Goal: Check status: Check status

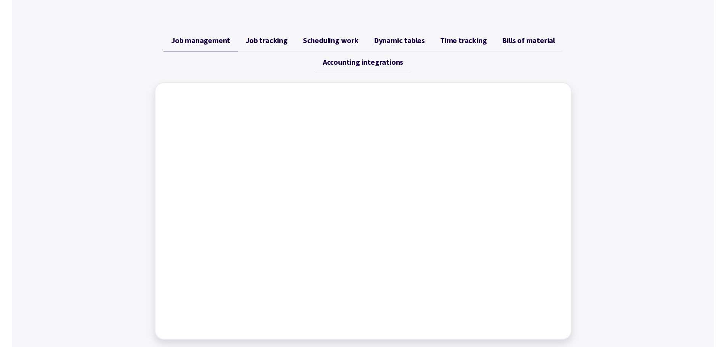
scroll to position [305, 0]
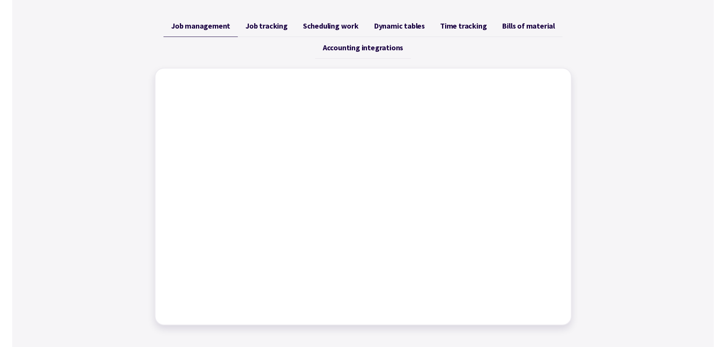
click at [273, 23] on span "Job tracking" at bounding box center [267, 25] width 42 height 9
click at [347, 29] on span "Scheduling work" at bounding box center [331, 25] width 56 height 9
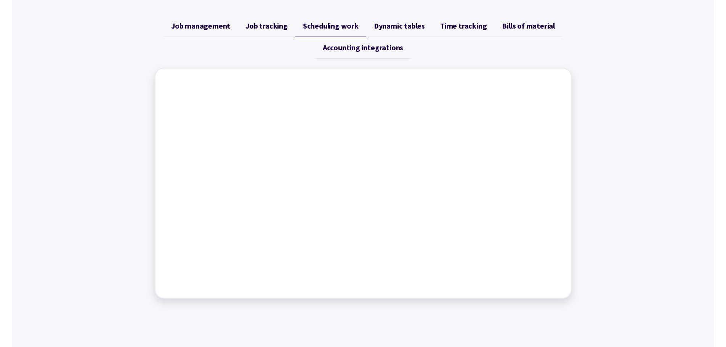
click at [393, 27] on span "Dynamic tables" at bounding box center [399, 25] width 51 height 9
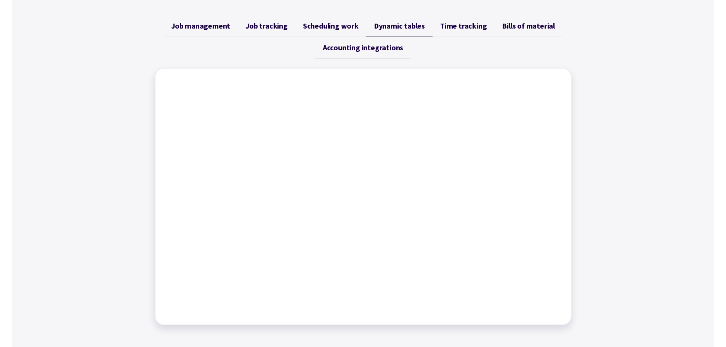
click at [460, 25] on span "Time tracking" at bounding box center [463, 25] width 47 height 9
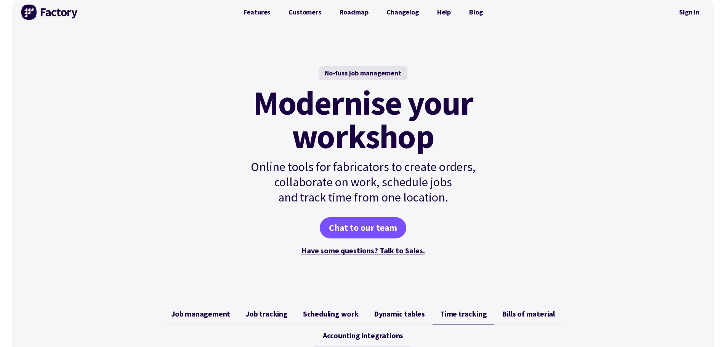
scroll to position [0, 0]
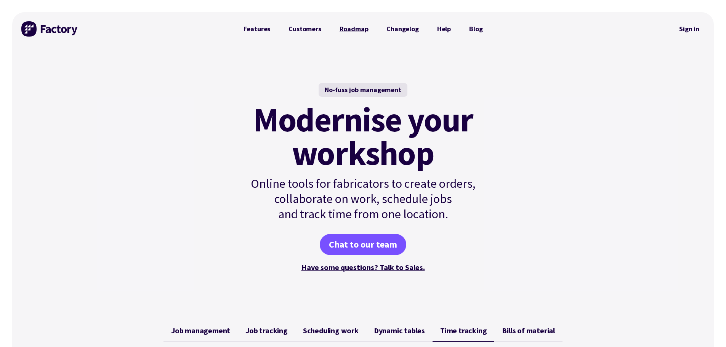
click at [356, 28] on link "Roadmap" at bounding box center [354, 28] width 47 height 15
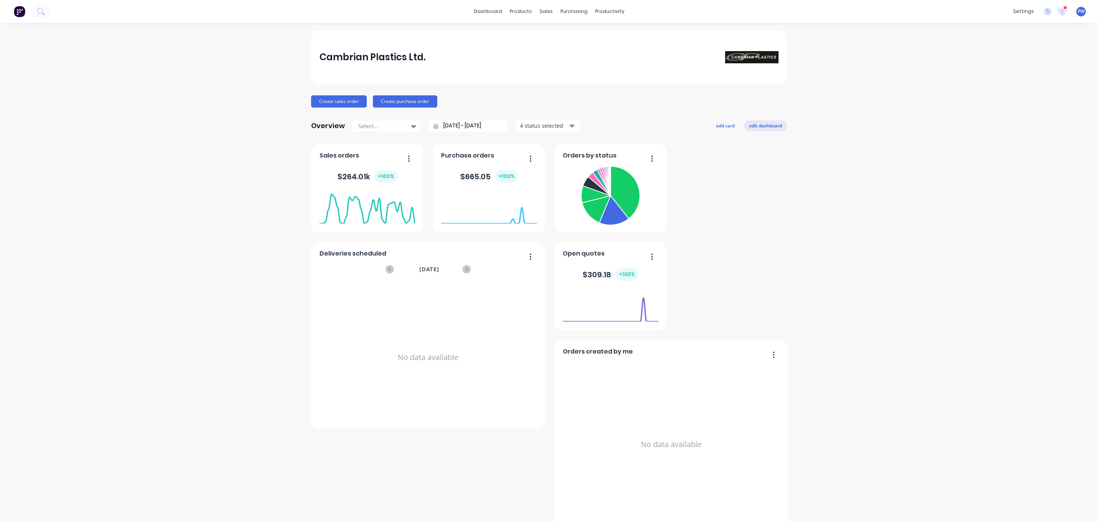
click at [754, 127] on button "edit dashboard" at bounding box center [765, 125] width 43 height 10
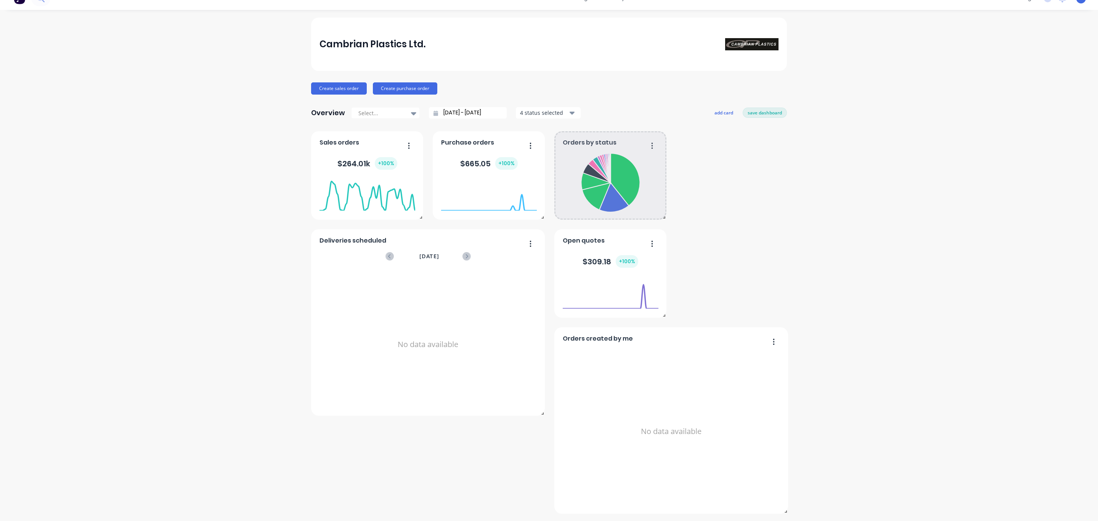
drag, startPoint x: 648, startPoint y: 146, endPoint x: 662, endPoint y: 214, distance: 69.0
click at [651, 146] on icon "button" at bounding box center [652, 146] width 2 height 8
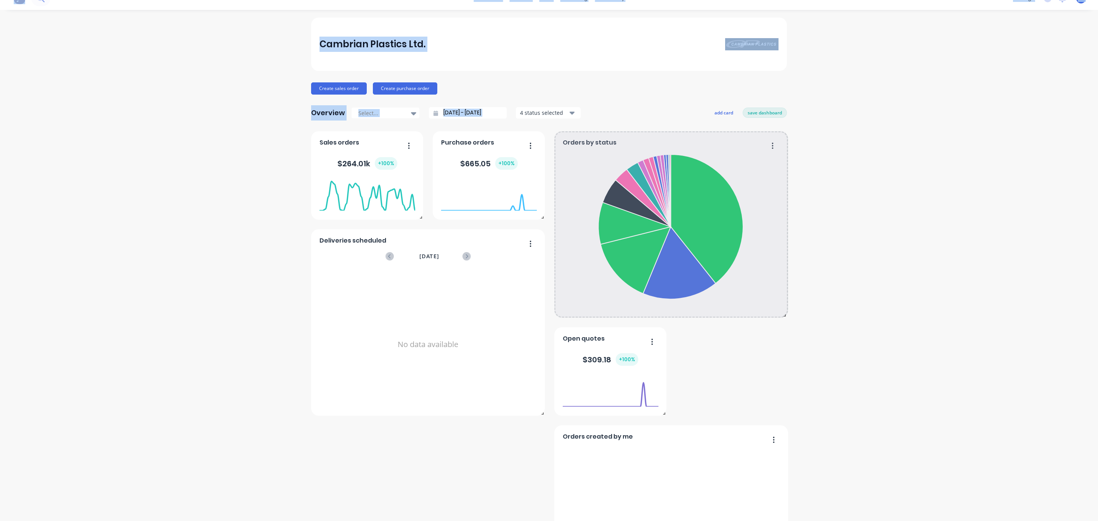
drag, startPoint x: 661, startPoint y: 218, endPoint x: 782, endPoint y: 372, distance: 195.2
click at [782, 372] on div "Orders by status Open quotes $ 309.18 + 100 % Purchase orders $ 665.05 + 100 % …" at bounding box center [549, 371] width 476 height 480
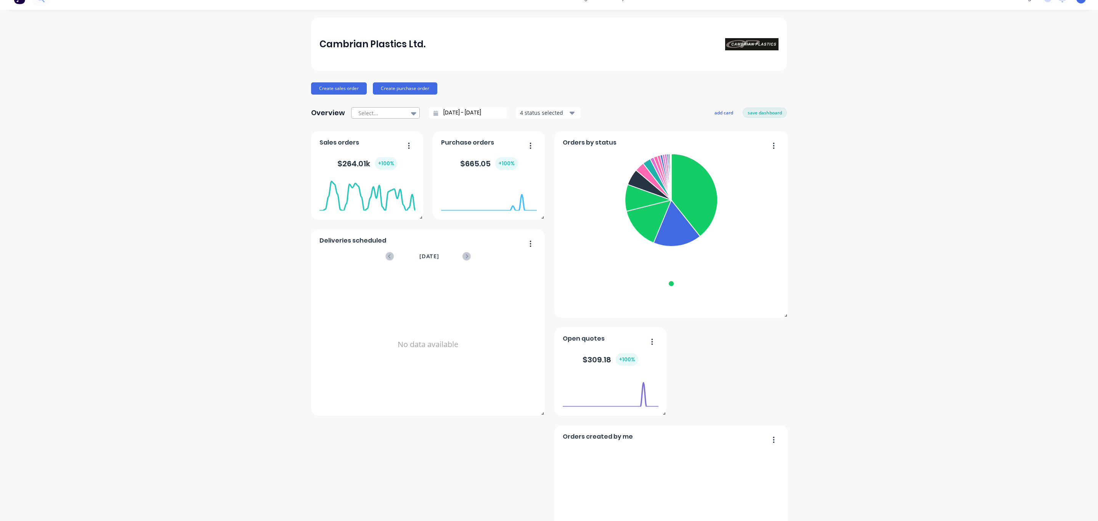
click at [392, 116] on div at bounding box center [382, 113] width 48 height 10
click at [389, 143] on div "Month to date" at bounding box center [385, 144] width 69 height 14
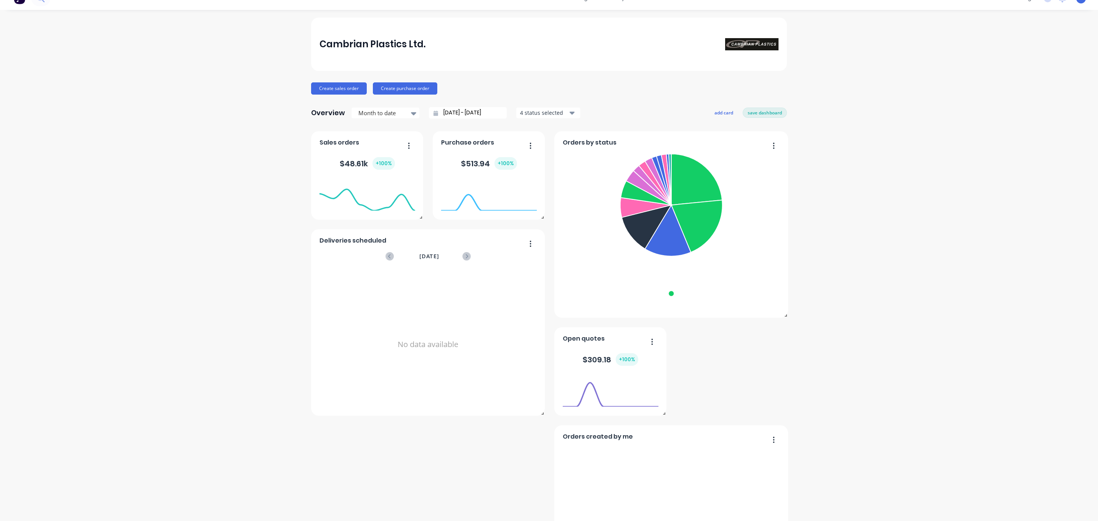
drag, startPoint x: 555, startPoint y: 112, endPoint x: 563, endPoint y: 112, distance: 8.0
click at [556, 112] on div "4 status selected" at bounding box center [544, 113] width 48 height 8
click at [528, 160] on div "button" at bounding box center [528, 161] width 15 height 15
click at [563, 135] on div "Include draft" at bounding box center [566, 132] width 55 height 8
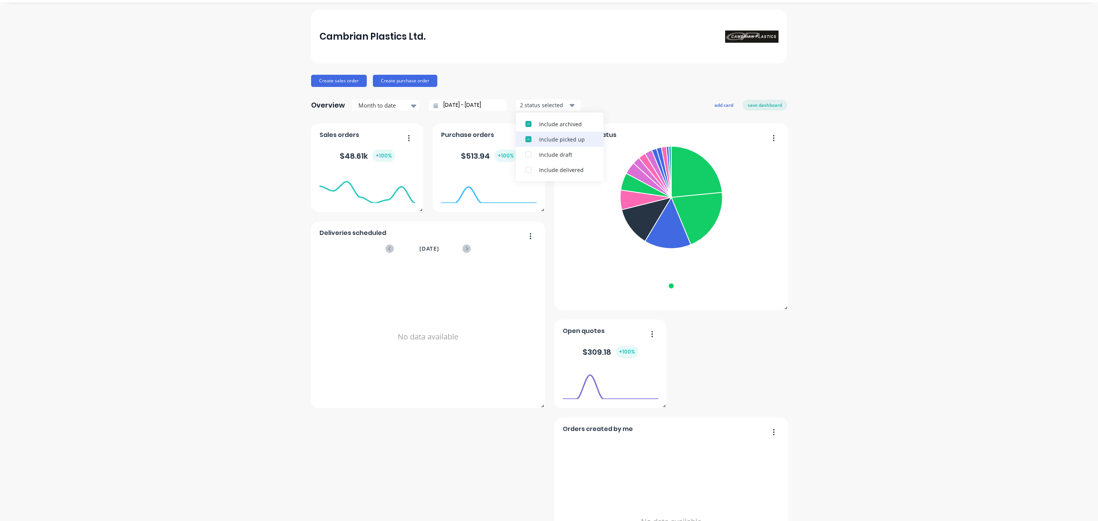
scroll to position [57, 0]
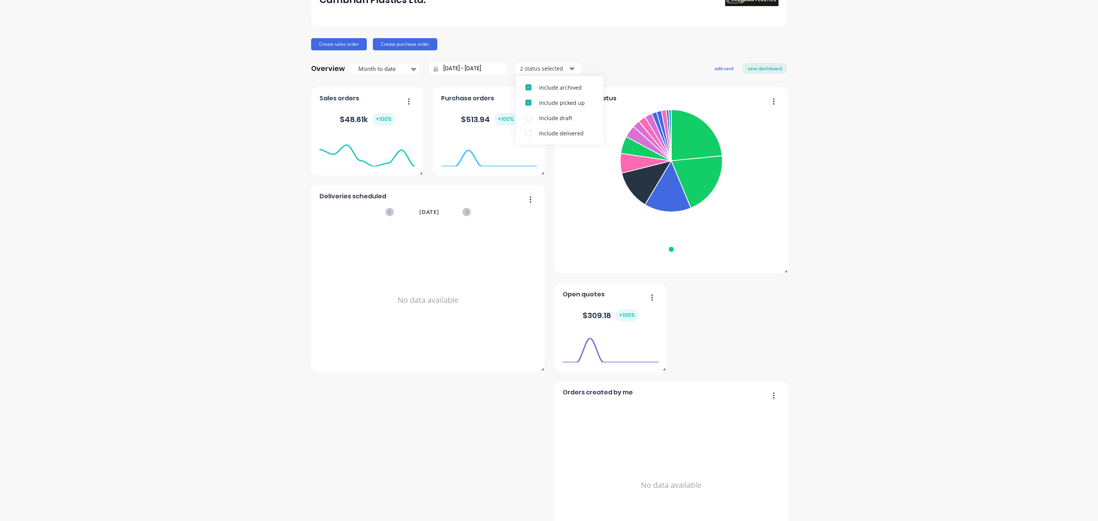
click at [838, 207] on div "Cambrian Plastics Ltd. Create sales order Create purchase order Overview Month …" at bounding box center [549, 270] width 1098 height 594
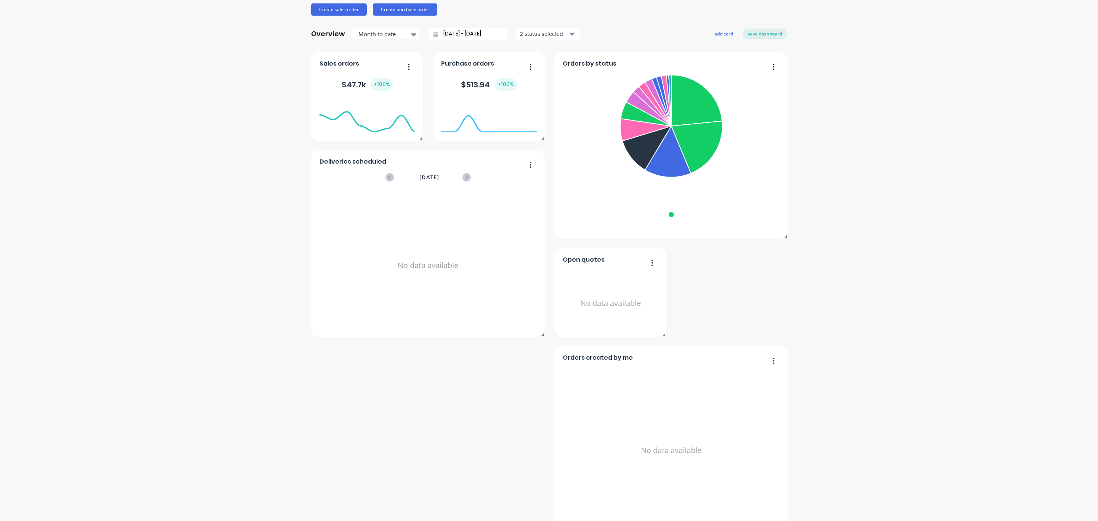
scroll to position [111, 0]
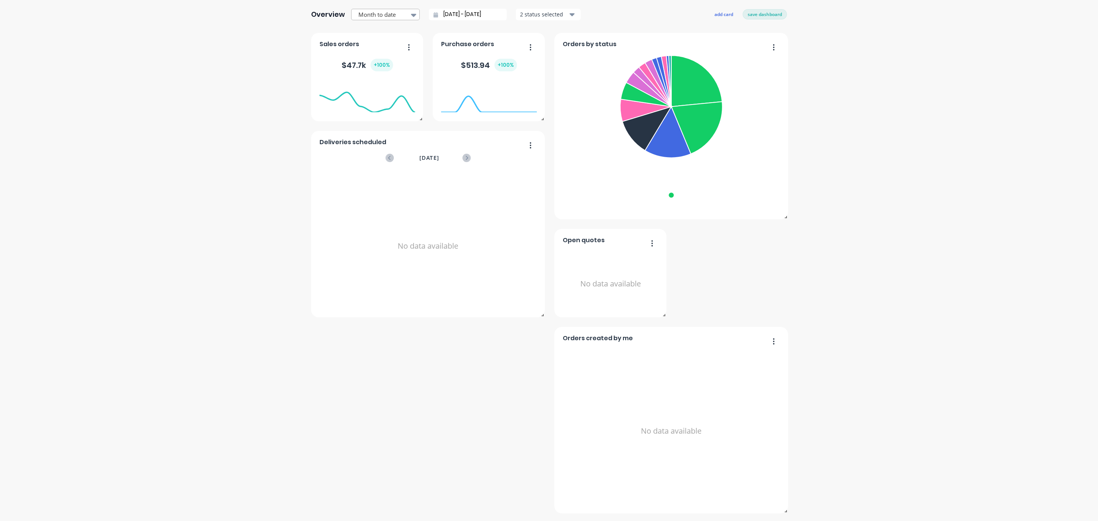
click at [411, 14] on icon at bounding box center [413, 15] width 5 height 8
click at [374, 72] on div "Year to date" at bounding box center [385, 74] width 69 height 14
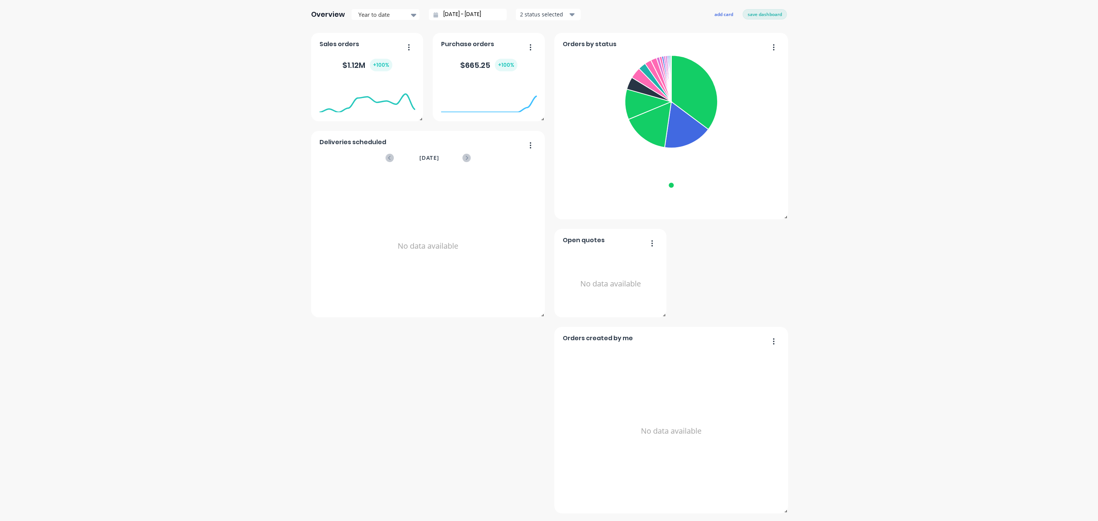
scroll to position [0, 0]
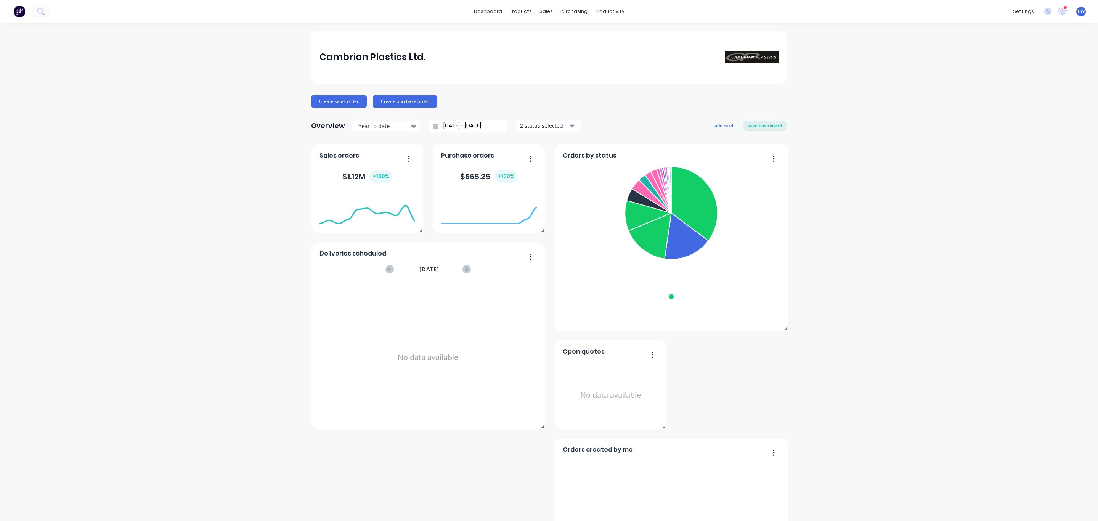
click at [460, 125] on input "01/01/25 - 07/10/25" at bounding box center [471, 125] width 66 height 11
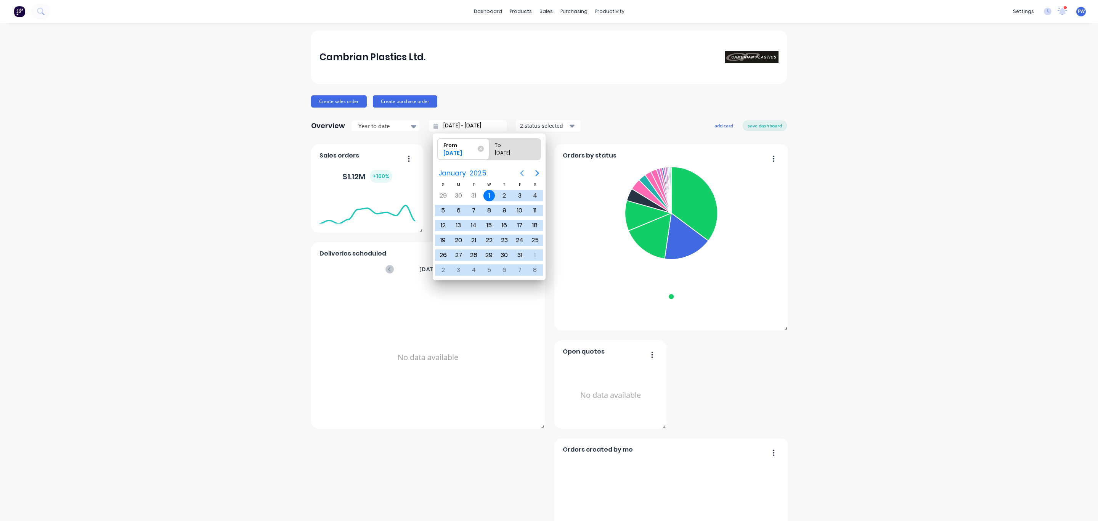
click at [522, 173] on icon "Previous page" at bounding box center [521, 173] width 3 height 6
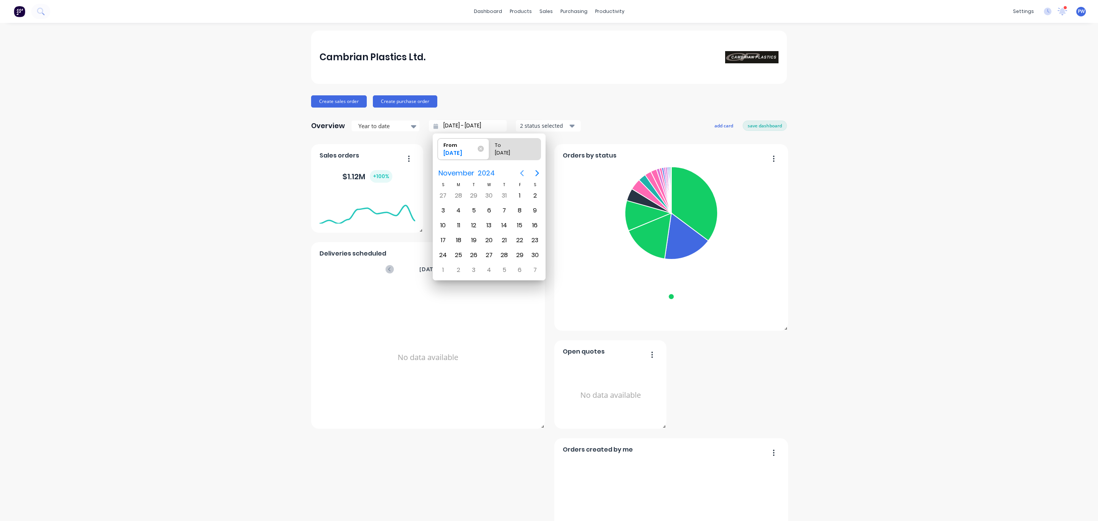
click at [522, 173] on icon "Previous page" at bounding box center [521, 173] width 3 height 6
click at [522, 173] on icon "Previous page" at bounding box center [521, 173] width 9 height 9
click at [523, 173] on icon "Previous page" at bounding box center [521, 173] width 9 height 9
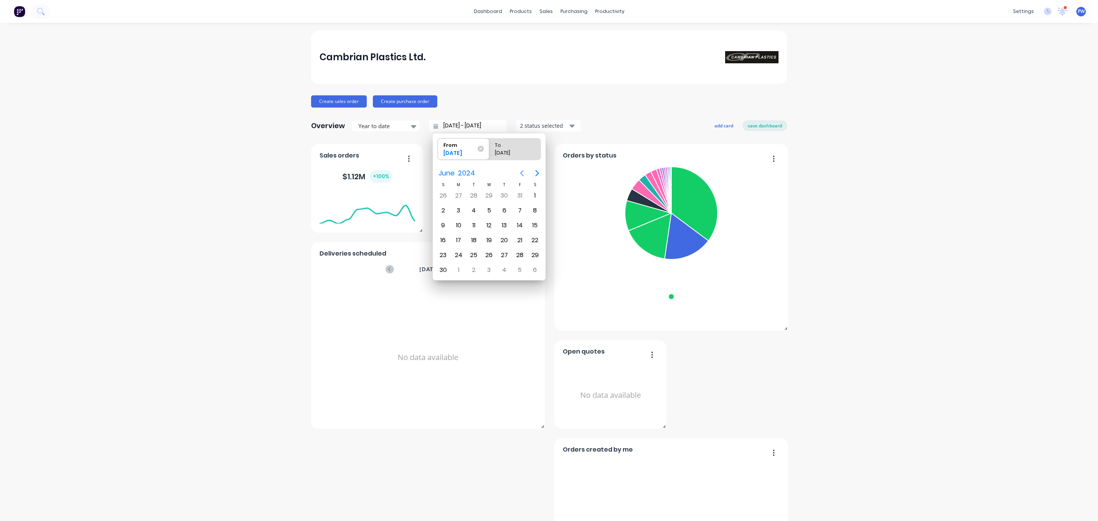
click at [523, 173] on icon "Previous page" at bounding box center [521, 173] width 9 height 9
click at [459, 194] on div "1" at bounding box center [458, 195] width 11 height 11
type input "01/04/24 - 01/04/24"
radio input "false"
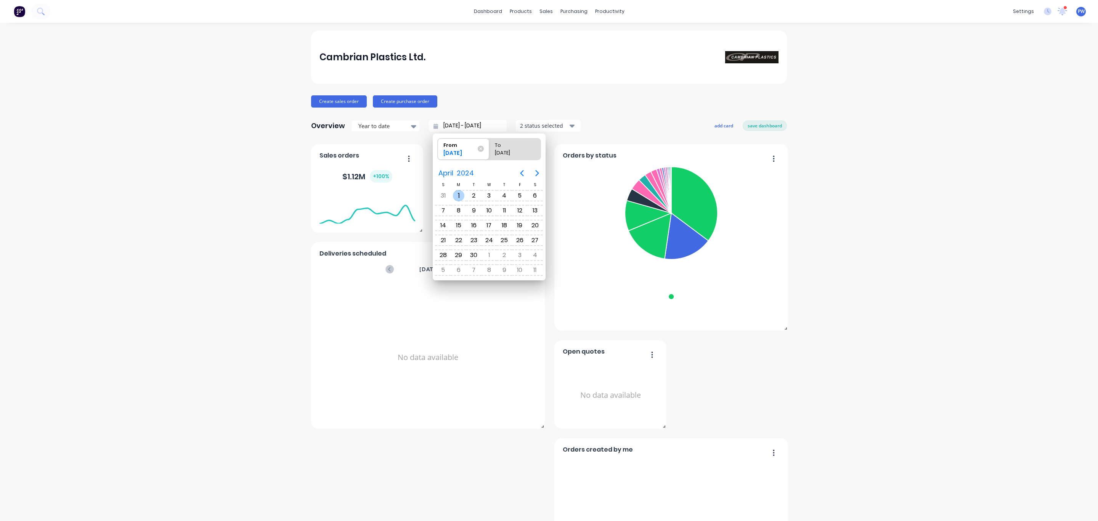
radio input "true"
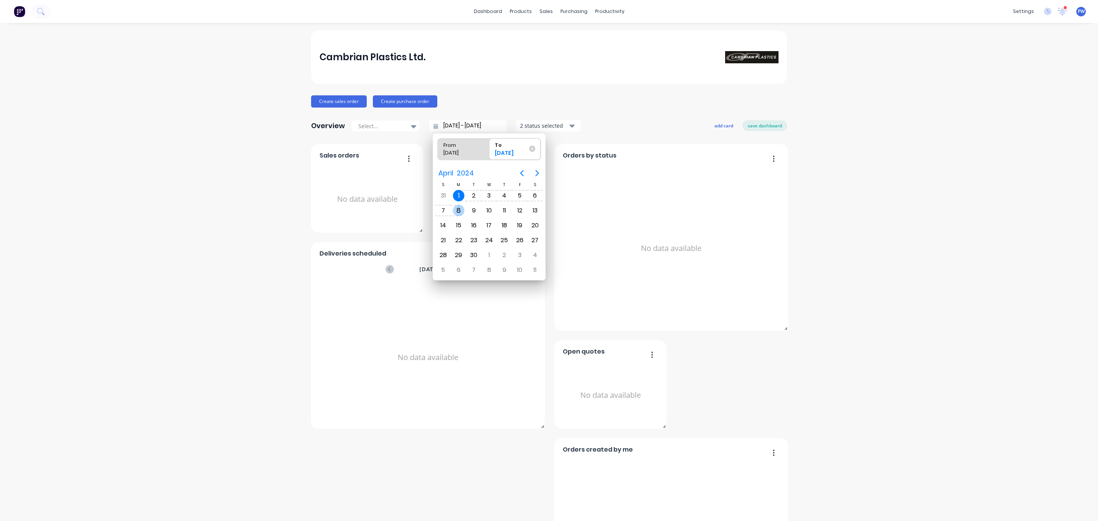
click at [611, 112] on div "Cambrian Plastics Ltd. Create sales order Create purchase order Overview Select…" at bounding box center [549, 327] width 476 height 594
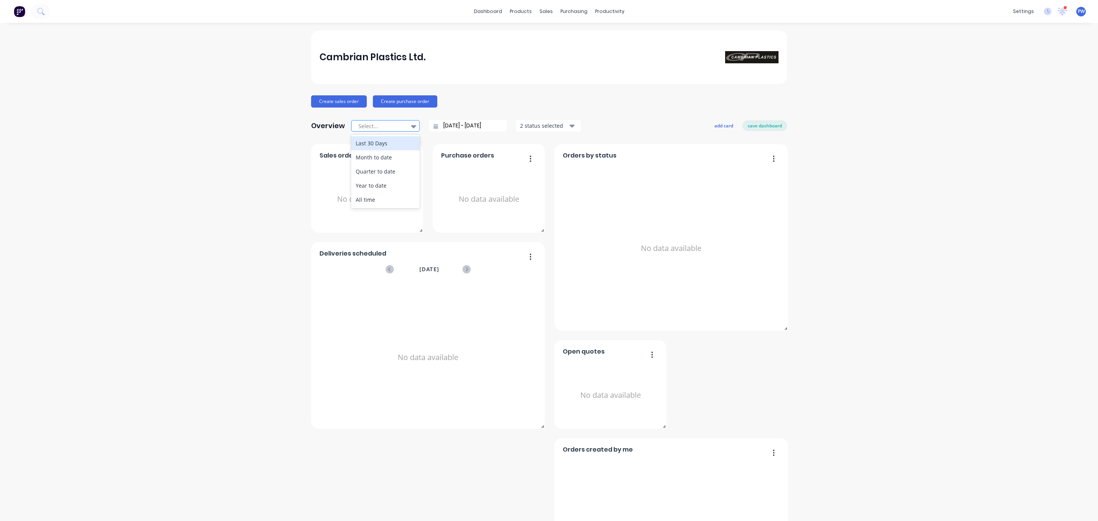
click at [411, 127] on icon at bounding box center [413, 126] width 5 height 3
click at [380, 180] on div "Year to date" at bounding box center [385, 185] width 69 height 14
type input "01/01/25 - 07/10/25"
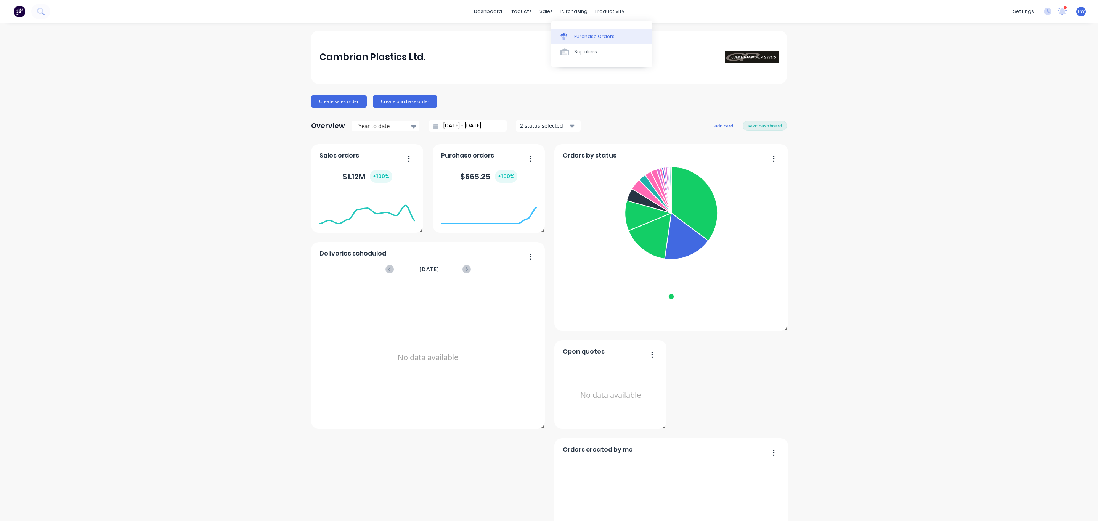
click at [605, 35] on div "Purchase Orders" at bounding box center [594, 36] width 40 height 7
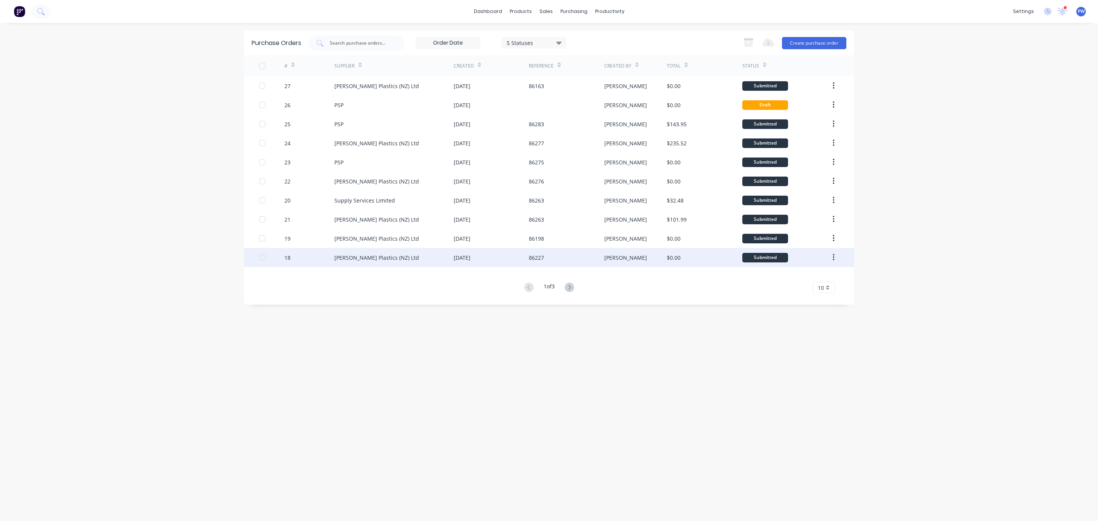
click at [420, 253] on div "Mulford Plastics (NZ) Ltd" at bounding box center [393, 257] width 119 height 19
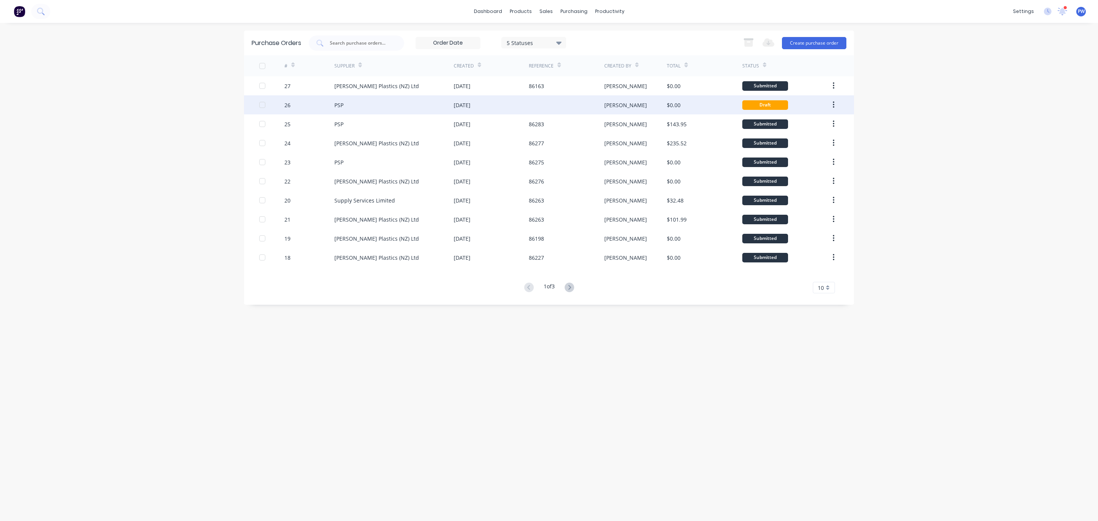
click at [510, 102] on div "03 Oct 2025" at bounding box center [491, 104] width 75 height 19
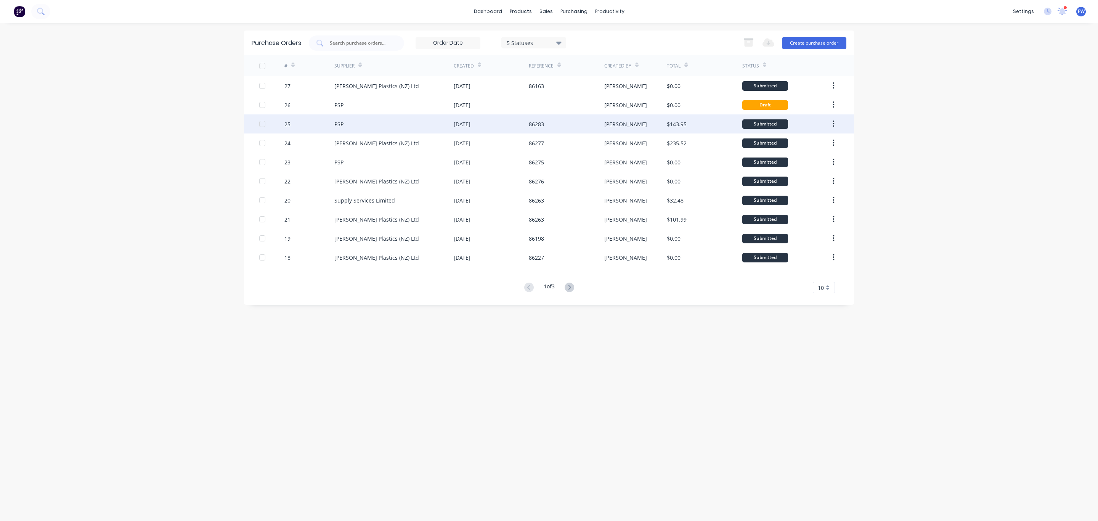
click at [404, 123] on div "PSP" at bounding box center [393, 123] width 119 height 19
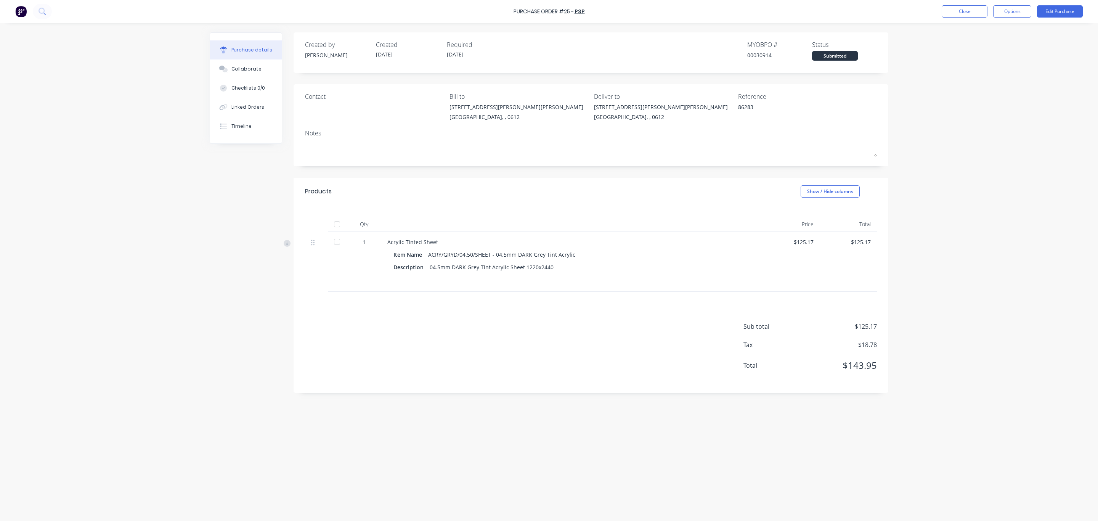
click at [339, 243] on div at bounding box center [336, 241] width 15 height 15
click at [336, 242] on div at bounding box center [336, 241] width 15 height 15
click at [337, 244] on div at bounding box center [336, 241] width 15 height 15
click at [429, 253] on div "ACRY/GRYD/04.50/SHEET - 04.5mm DARK Grey Tint Acrylic" at bounding box center [501, 254] width 147 height 11
click at [488, 253] on div "ACRY/GRYD/04.50/SHEET - 04.5mm DARK Grey Tint Acrylic" at bounding box center [501, 254] width 147 height 11
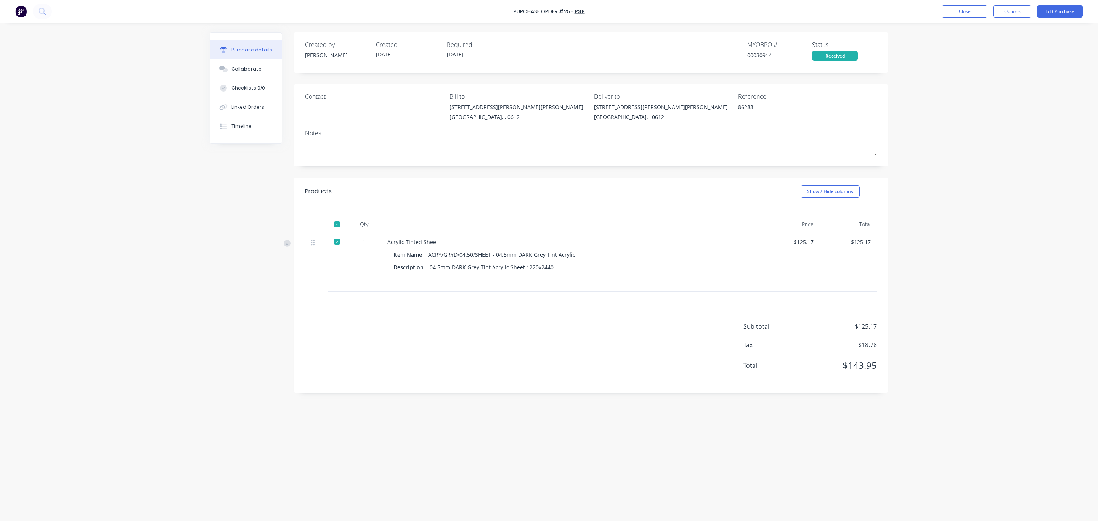
click at [534, 253] on div "ACRY/GRYD/04.50/SHEET - 04.5mm DARK Grey Tint Acrylic" at bounding box center [501, 254] width 147 height 11
click at [244, 51] on div "Purchase details" at bounding box center [251, 50] width 41 height 7
click at [252, 49] on div "Purchase details" at bounding box center [251, 50] width 41 height 7
click at [250, 51] on div "Purchase details" at bounding box center [251, 50] width 41 height 7
click at [245, 125] on div "Timeline" at bounding box center [241, 126] width 20 height 7
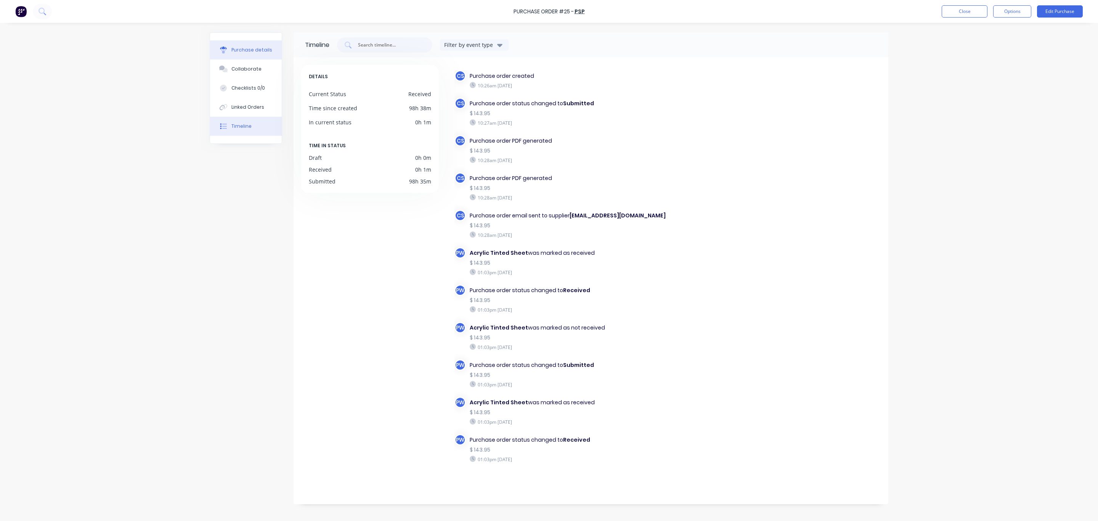
click at [263, 47] on div "Purchase details" at bounding box center [251, 50] width 41 height 7
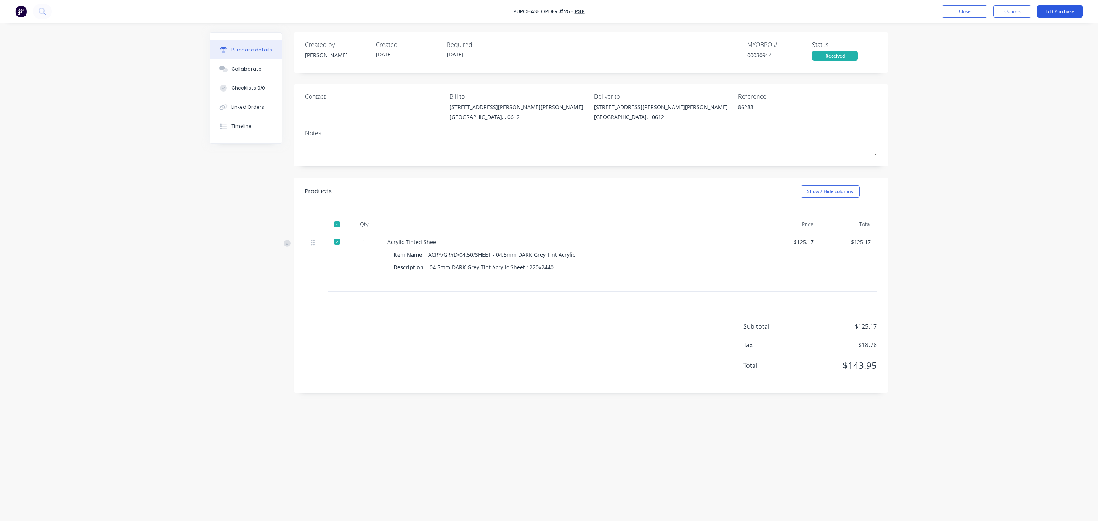
click at [1072, 13] on button "Edit Purchase" at bounding box center [1060, 11] width 46 height 12
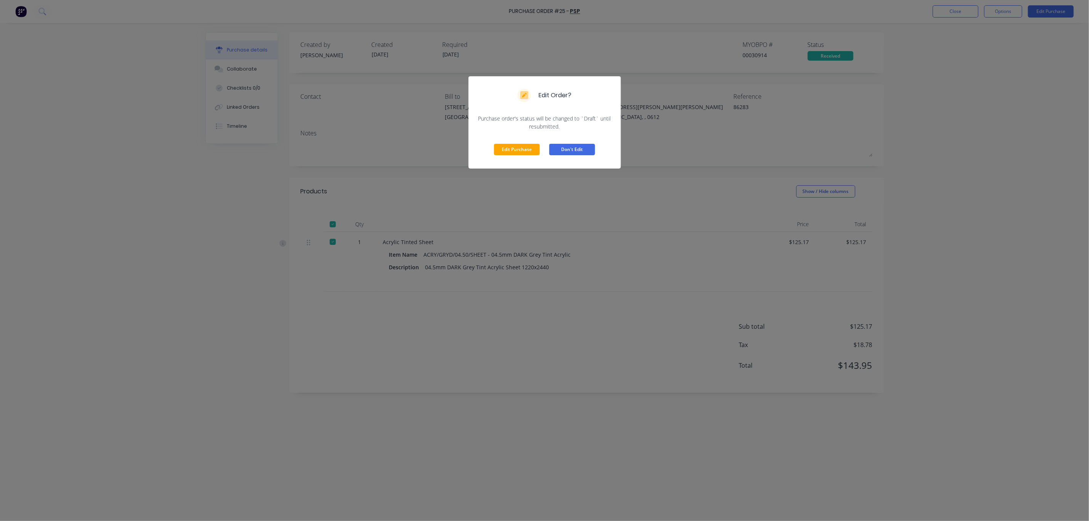
click at [556, 150] on button "Don't Edit" at bounding box center [572, 149] width 46 height 11
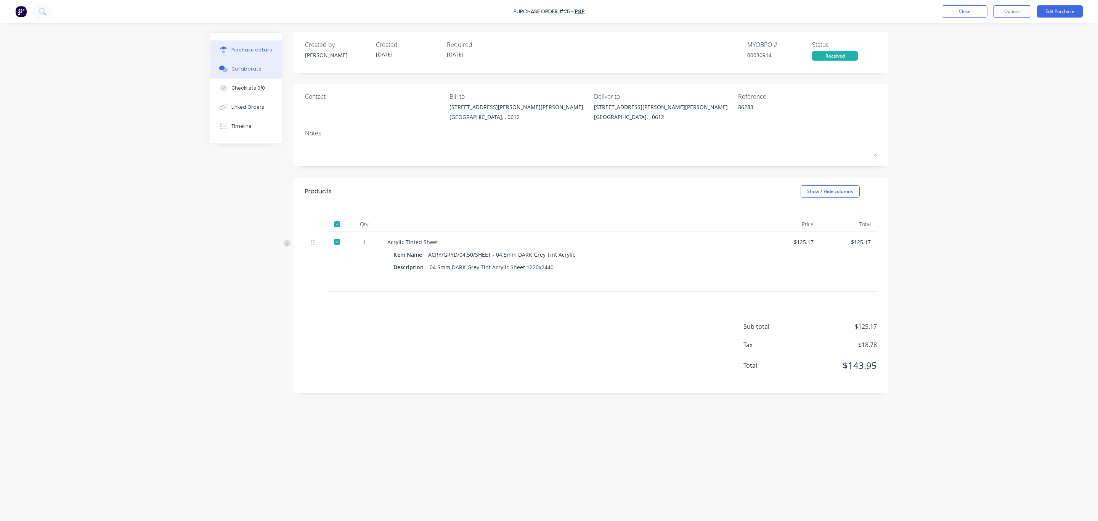
click at [255, 68] on div "Collaborate" at bounding box center [246, 69] width 30 height 7
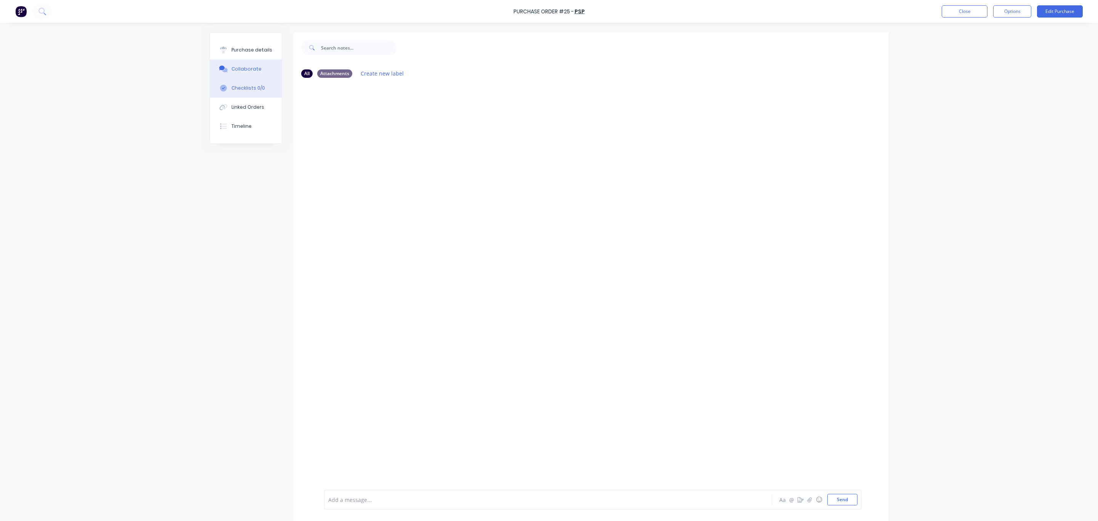
click at [235, 91] on div "Checklists 0/0" at bounding box center [248, 88] width 34 height 7
click at [238, 106] on div "Linked Orders" at bounding box center [247, 107] width 33 height 7
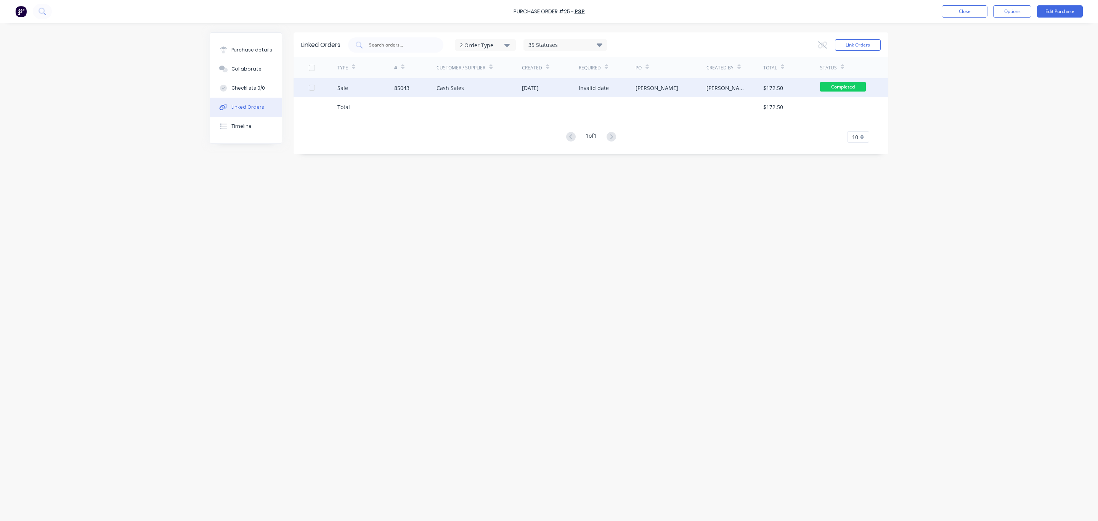
click at [796, 87] on div "$172.50" at bounding box center [791, 87] width 57 height 19
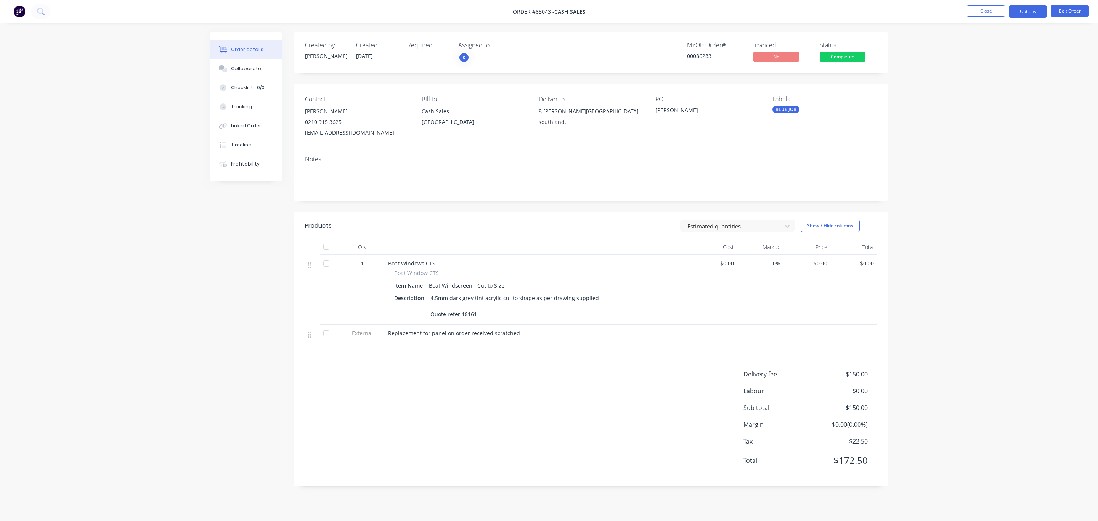
click at [1014, 14] on button "Options" at bounding box center [1028, 11] width 38 height 12
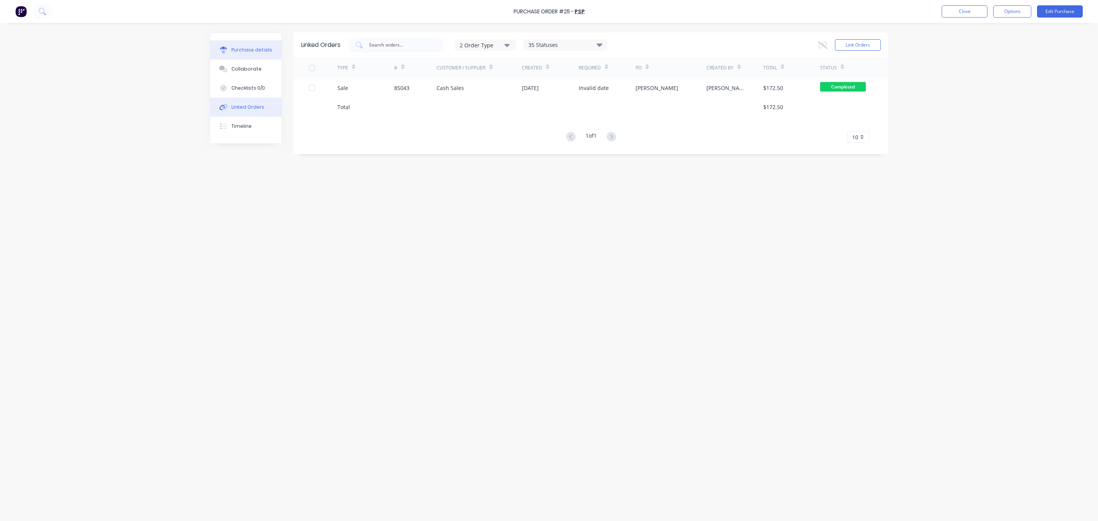
click at [250, 48] on div "Purchase details" at bounding box center [251, 50] width 41 height 7
type textarea "x"
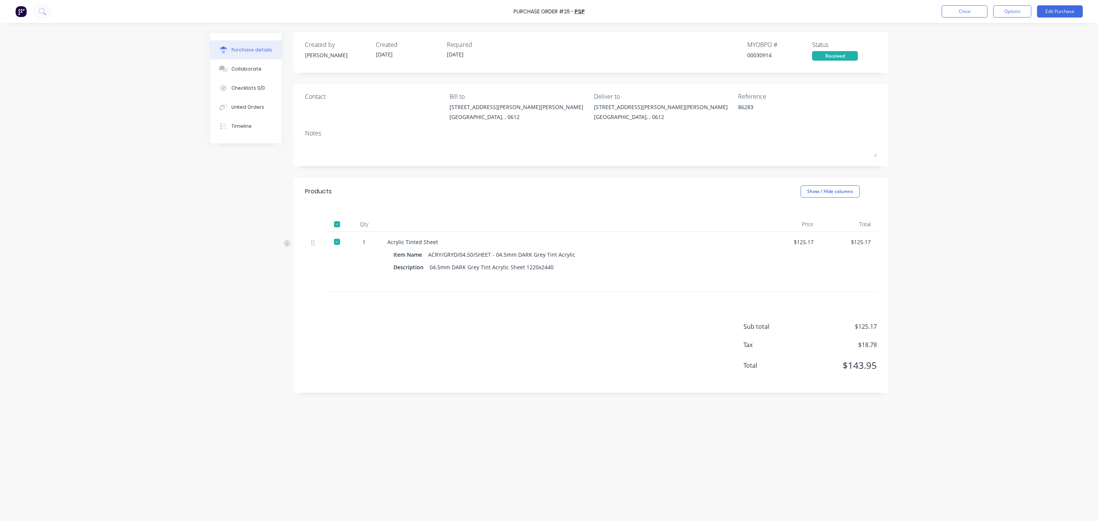
click at [19, 13] on img at bounding box center [20, 11] width 11 height 11
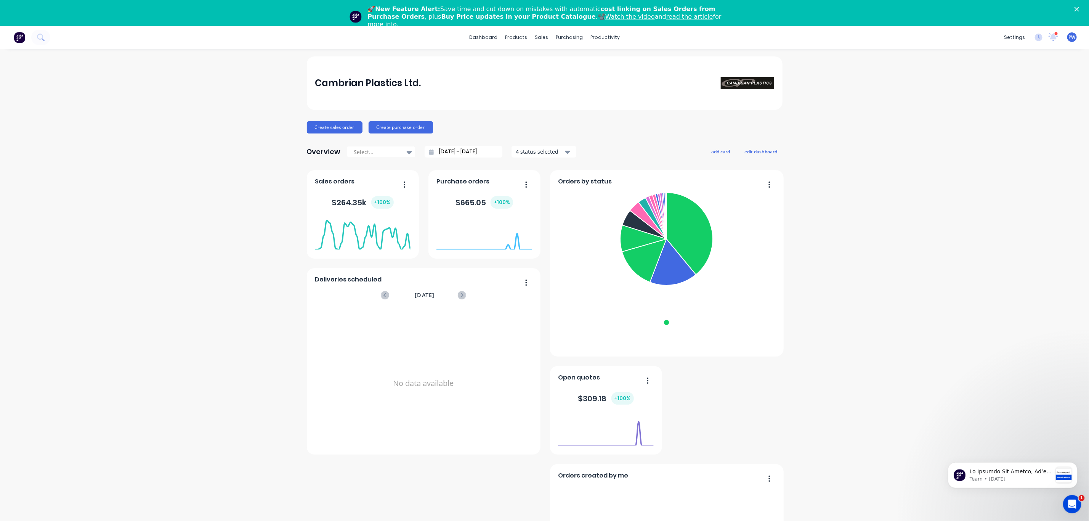
click at [605, 17] on link "Watch the video" at bounding box center [630, 16] width 50 height 7
click at [536, 61] on div "Product Catalogue" at bounding box center [545, 62] width 47 height 7
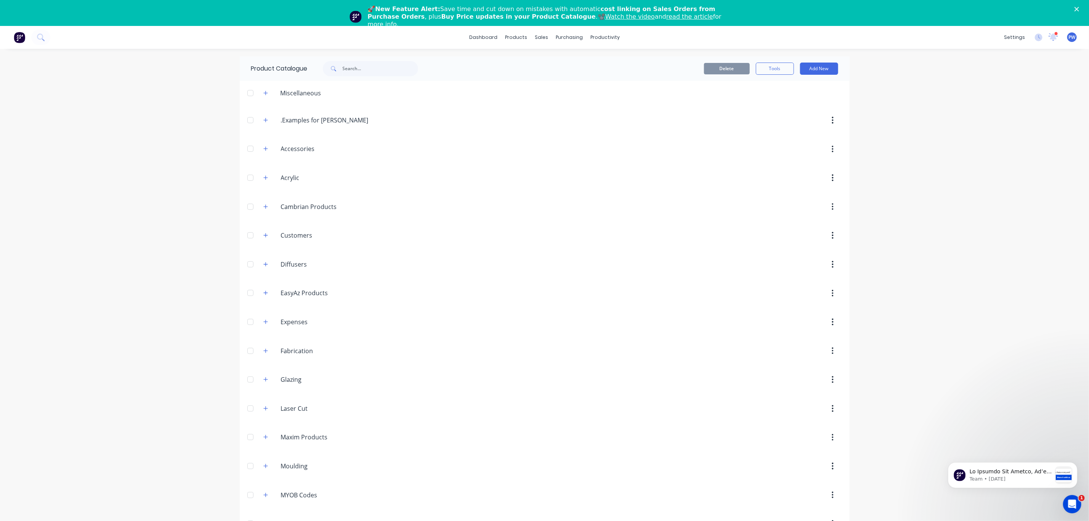
click at [246, 178] on div at bounding box center [250, 177] width 15 height 15
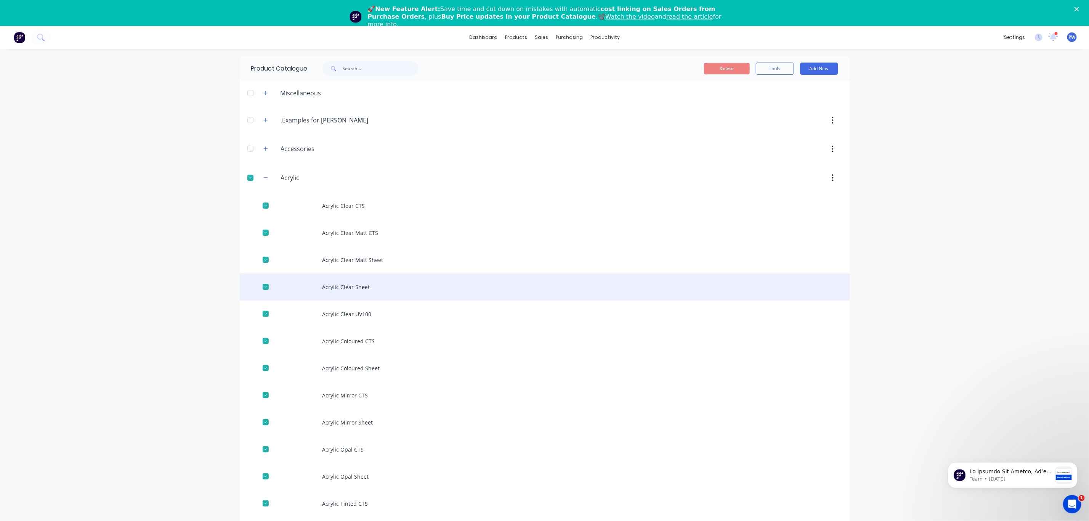
click at [405, 287] on div "Acrylic Clear Sheet" at bounding box center [545, 286] width 610 height 27
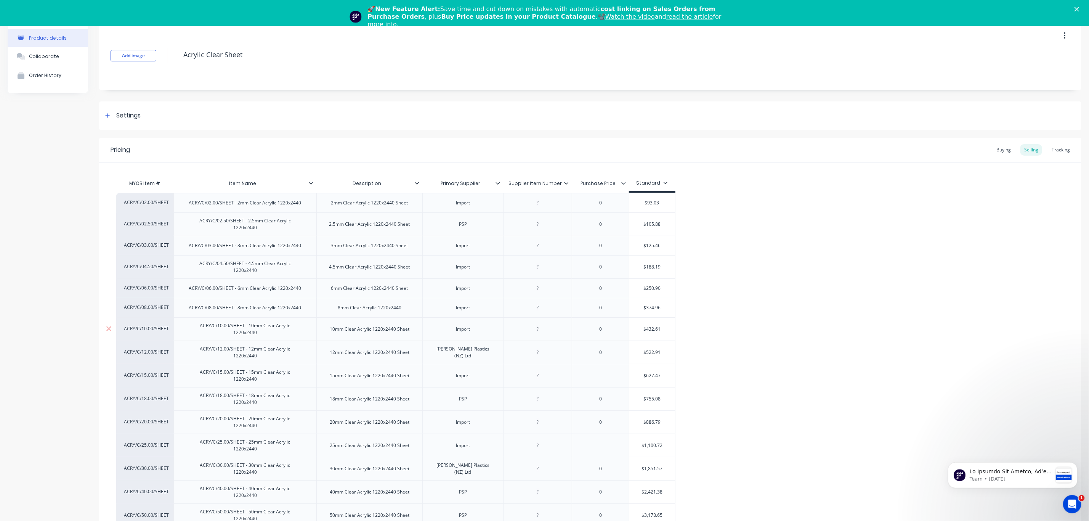
scroll to position [61, 0]
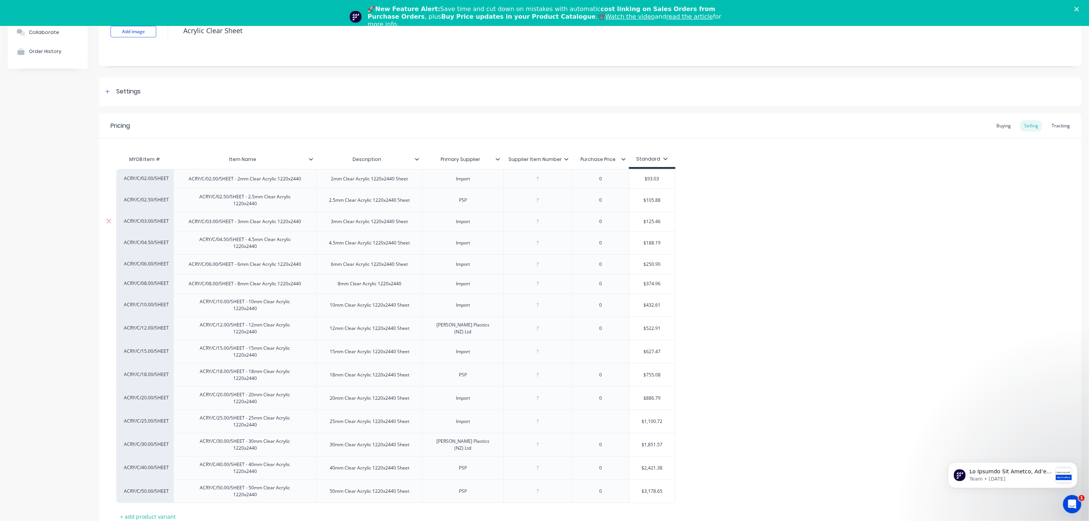
click at [241, 225] on div "ACRY/C/03.00/SHEET - 3mm Clear Acrylic 1220x2440" at bounding box center [245, 222] width 125 height 10
click at [1008, 476] on p "Team • 1w ago" at bounding box center [1010, 478] width 82 height 7
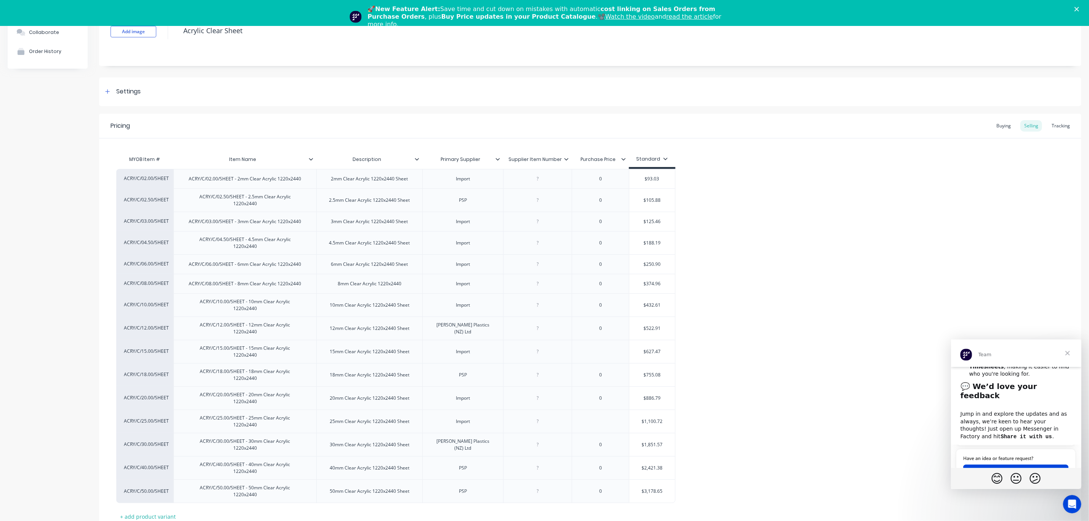
scroll to position [372, 0]
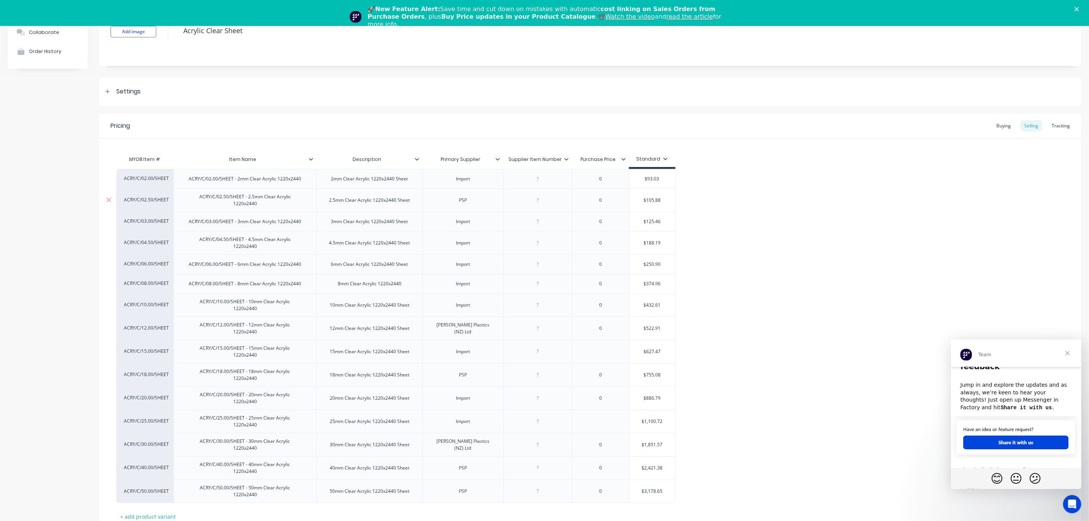
click at [595, 202] on div "0" at bounding box center [601, 200] width 38 height 10
click at [998, 126] on div "Buying" at bounding box center [1004, 125] width 22 height 11
click at [463, 416] on div "Import" at bounding box center [463, 421] width 38 height 10
click at [1048, 127] on div "Tracking" at bounding box center [1061, 127] width 26 height 11
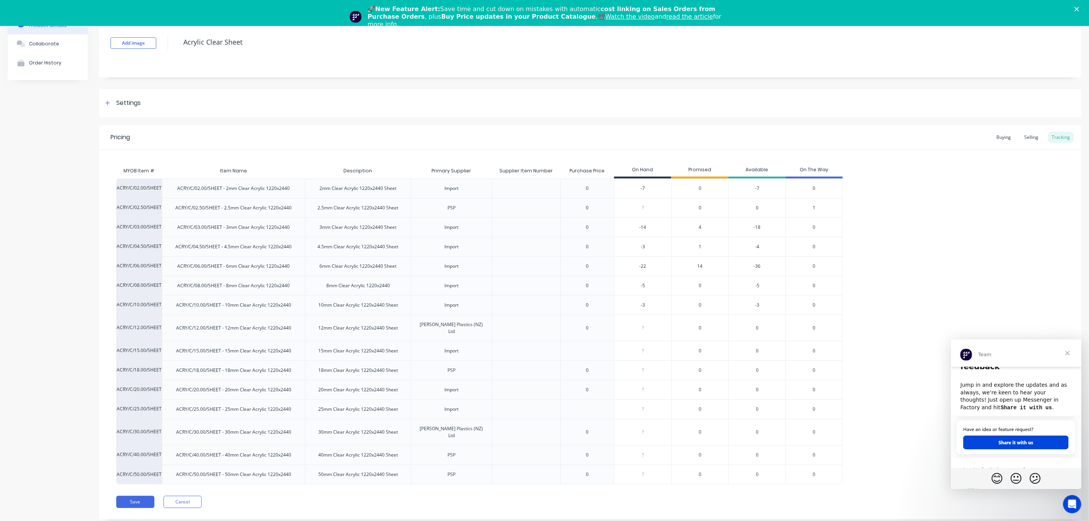
scroll to position [26, 0]
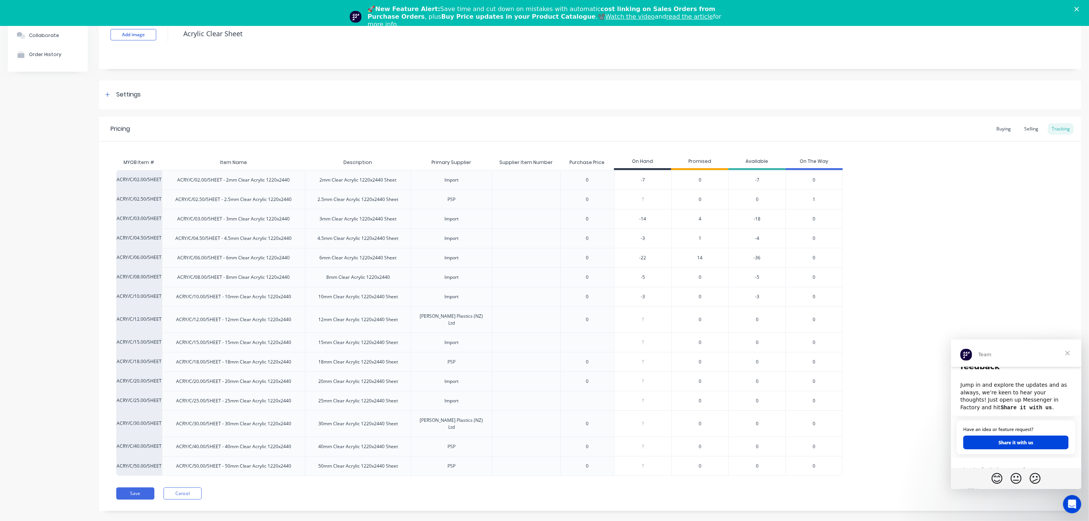
drag, startPoint x: 1017, startPoint y: 130, endPoint x: 1009, endPoint y: 152, distance: 23.5
click at [1021, 130] on div "Selling" at bounding box center [1032, 128] width 22 height 11
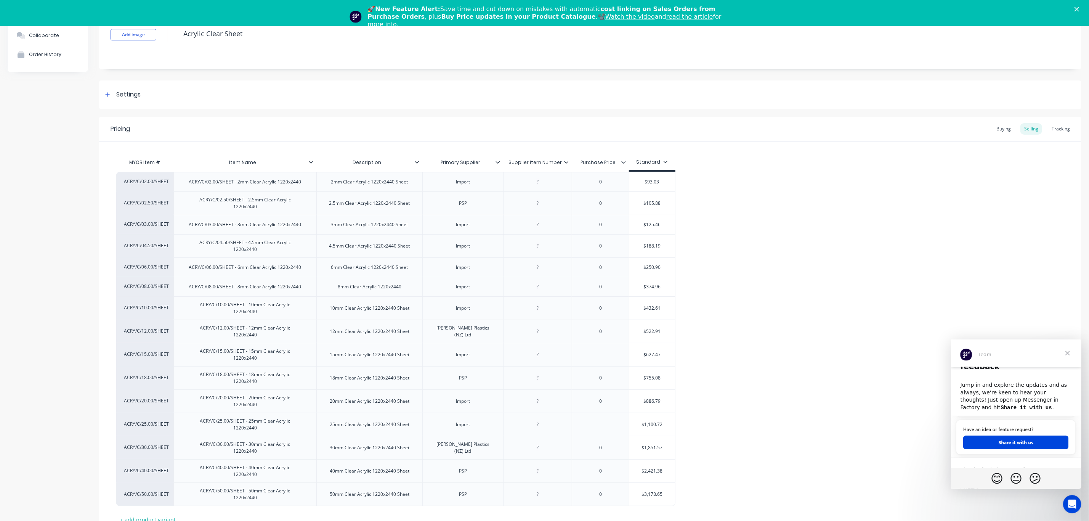
click at [665, 163] on icon at bounding box center [665, 161] width 5 height 5
click at [649, 215] on div "Special" at bounding box center [648, 214] width 18 height 8
click at [651, 183] on div "All" at bounding box center [642, 184] width 56 height 15
click at [735, 164] on div "MYOB Item # Item Name Description Primary Supplier Supplier Item Number Purchas…" at bounding box center [590, 340] width 948 height 371
click at [498, 162] on icon at bounding box center [498, 162] width 4 height 2
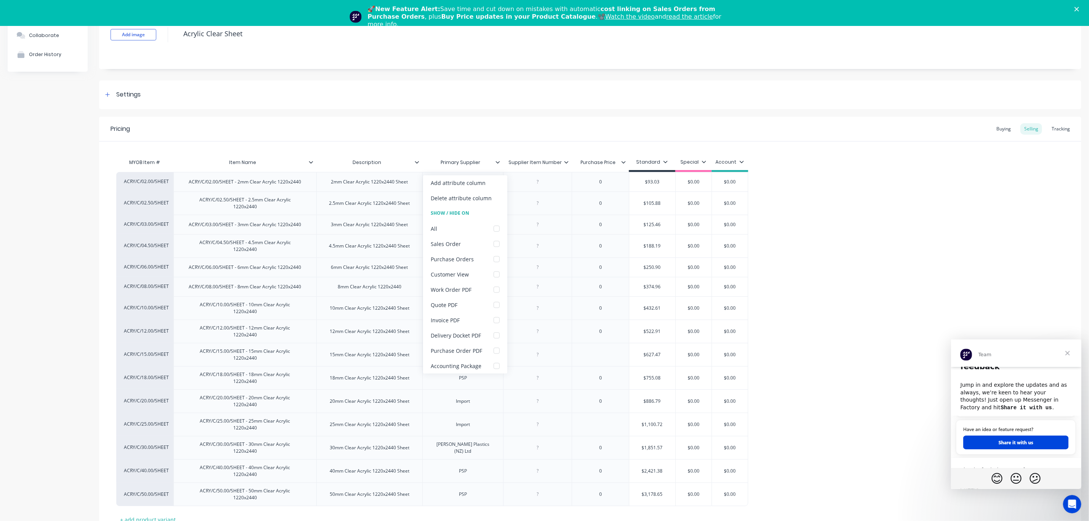
click at [623, 128] on div "Pricing Buying Selling Tracking" at bounding box center [590, 129] width 982 height 25
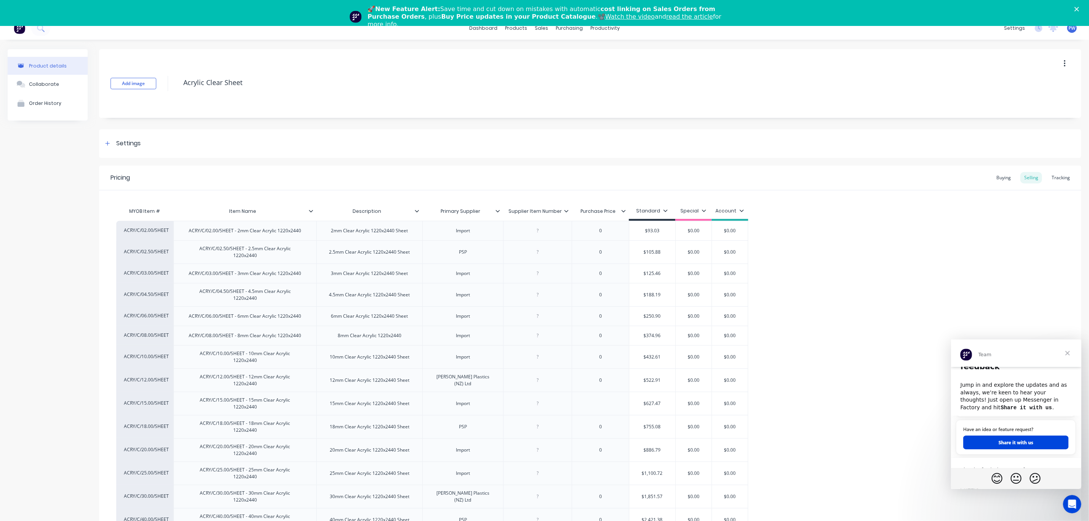
scroll to position [0, 0]
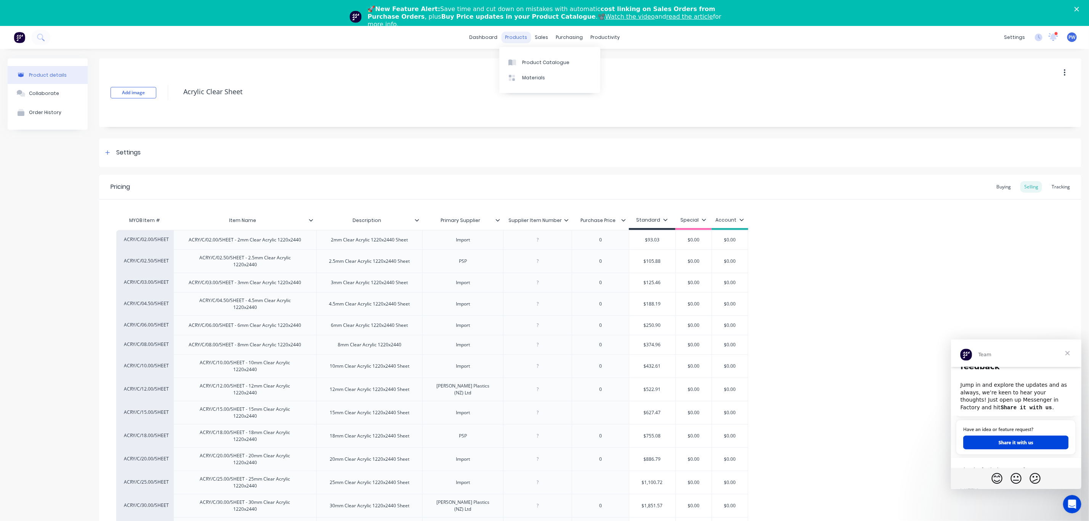
click at [517, 37] on div "products" at bounding box center [516, 37] width 30 height 11
click at [529, 75] on div "Materials" at bounding box center [533, 77] width 23 height 7
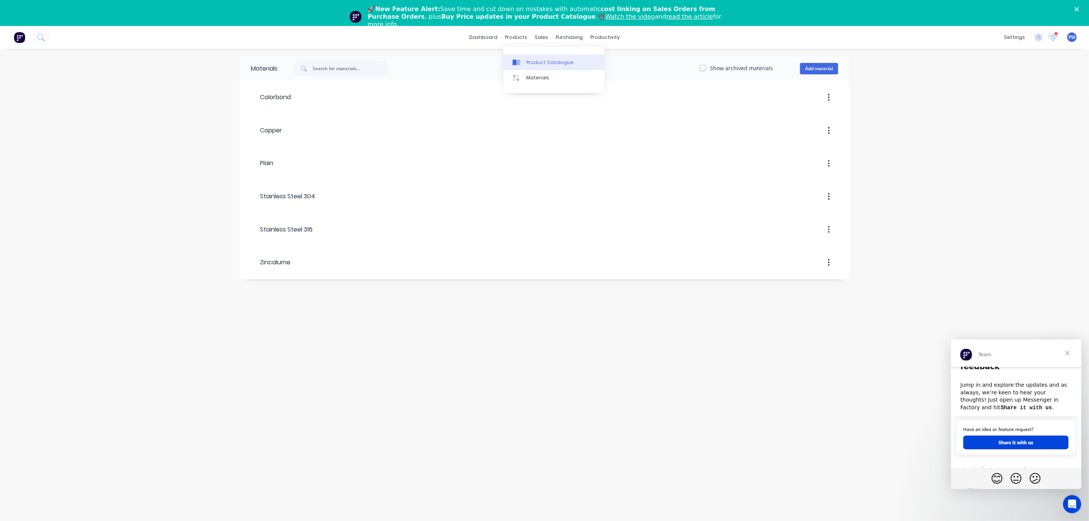
click at [529, 62] on div "Product Catalogue" at bounding box center [549, 62] width 47 height 7
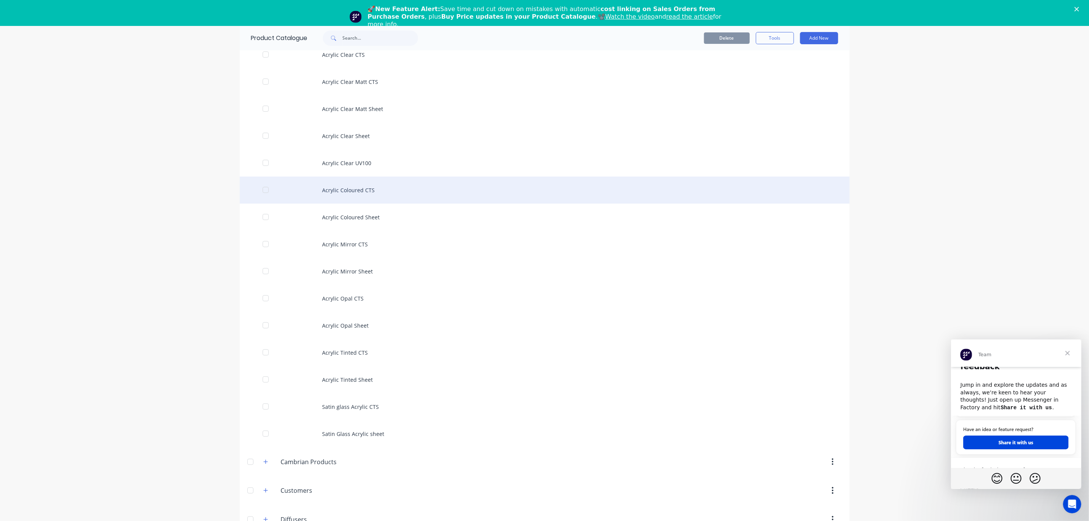
scroll to position [172, 0]
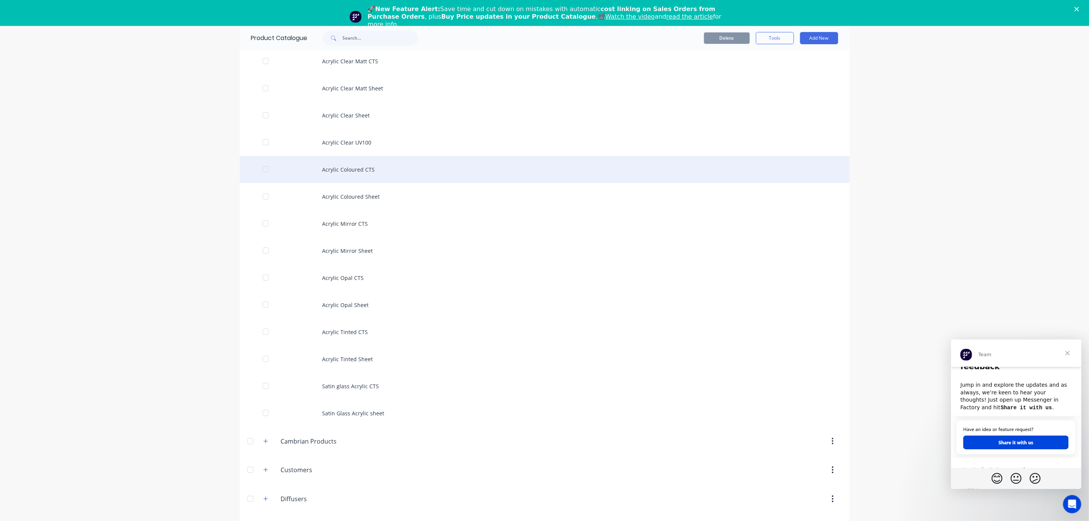
click at [260, 170] on div at bounding box center [265, 169] width 15 height 15
click at [360, 169] on div "Acrylic Coloured CTS" at bounding box center [545, 169] width 610 height 27
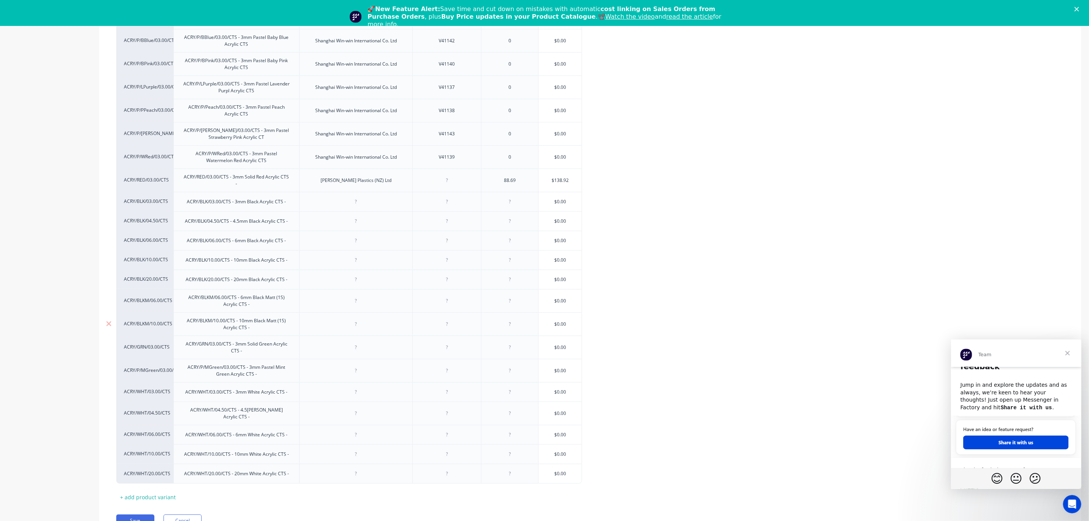
scroll to position [300, 0]
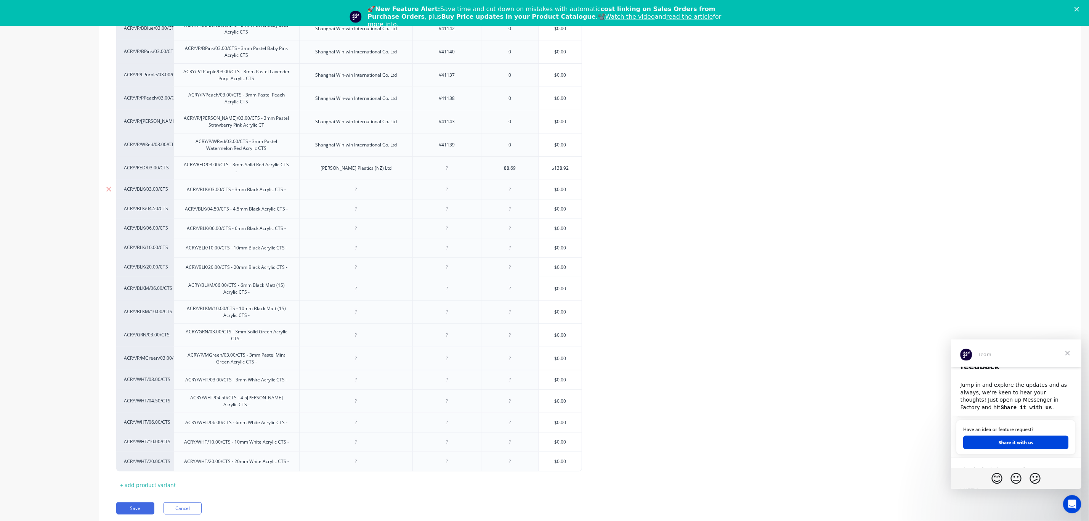
click at [356, 193] on div at bounding box center [356, 190] width 38 height 10
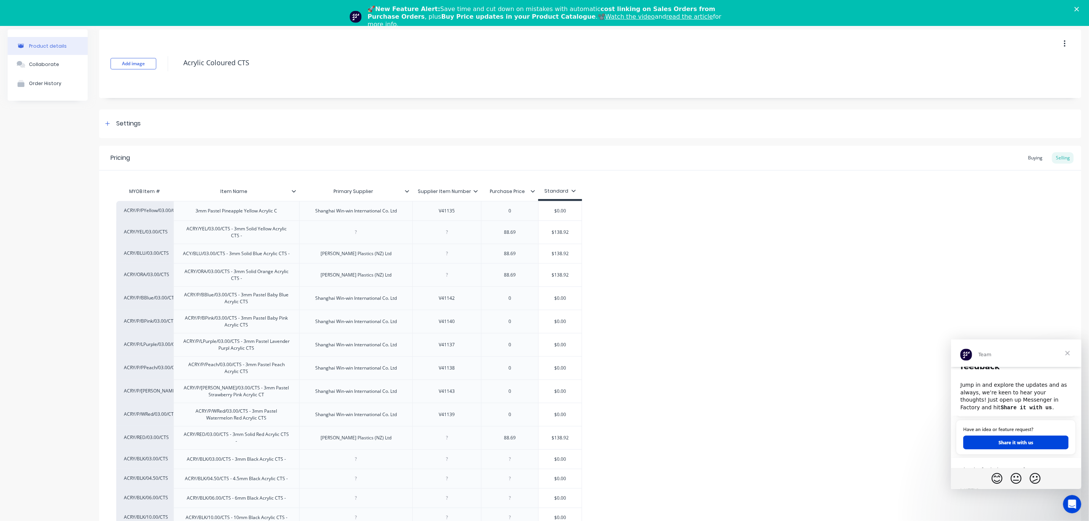
scroll to position [0, 0]
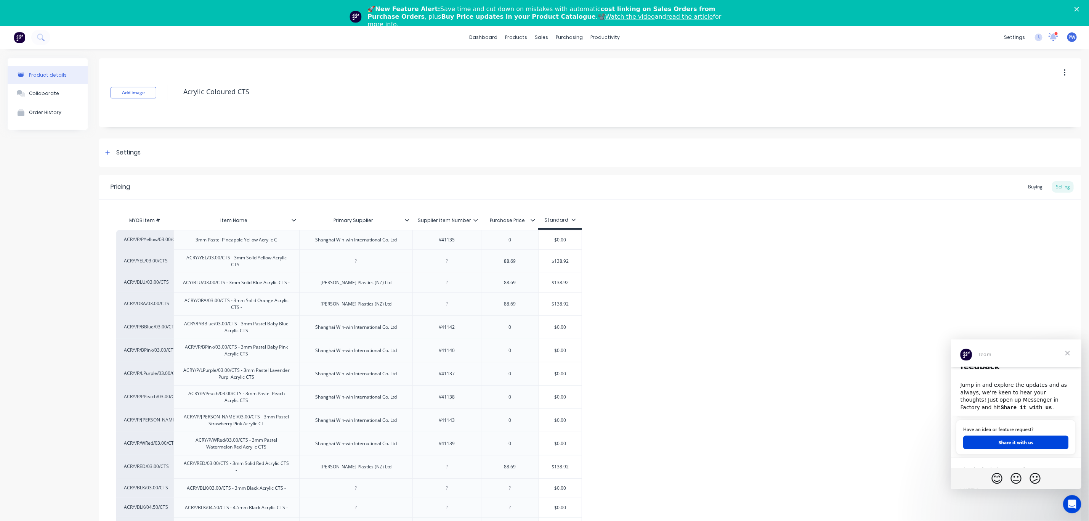
click at [1050, 37] on icon at bounding box center [1053, 36] width 7 height 6
click at [870, 102] on div "Cash Sales" at bounding box center [865, 99] width 78 height 8
click at [1050, 35] on icon at bounding box center [1053, 36] width 7 height 6
click at [842, 151] on div "Order # 84786" at bounding box center [882, 153] width 112 height 8
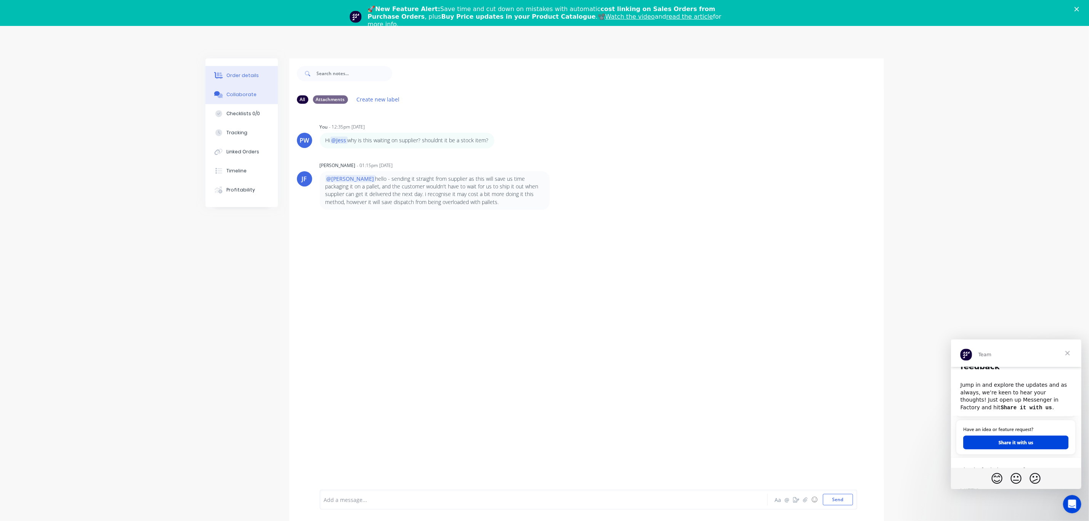
click at [246, 75] on div "Order details" at bounding box center [242, 75] width 32 height 7
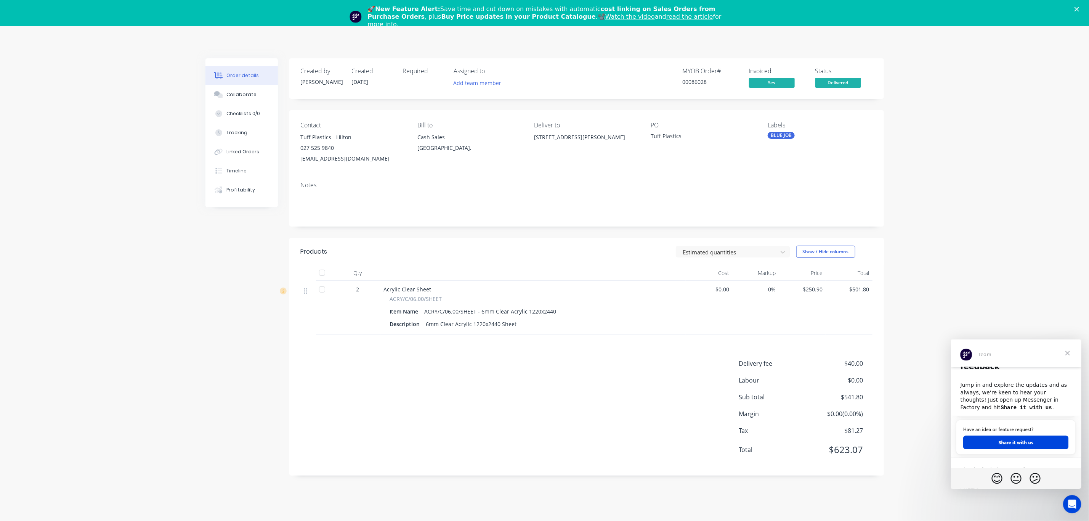
click at [1079, 8] on polygon "Close" at bounding box center [1077, 9] width 5 height 5
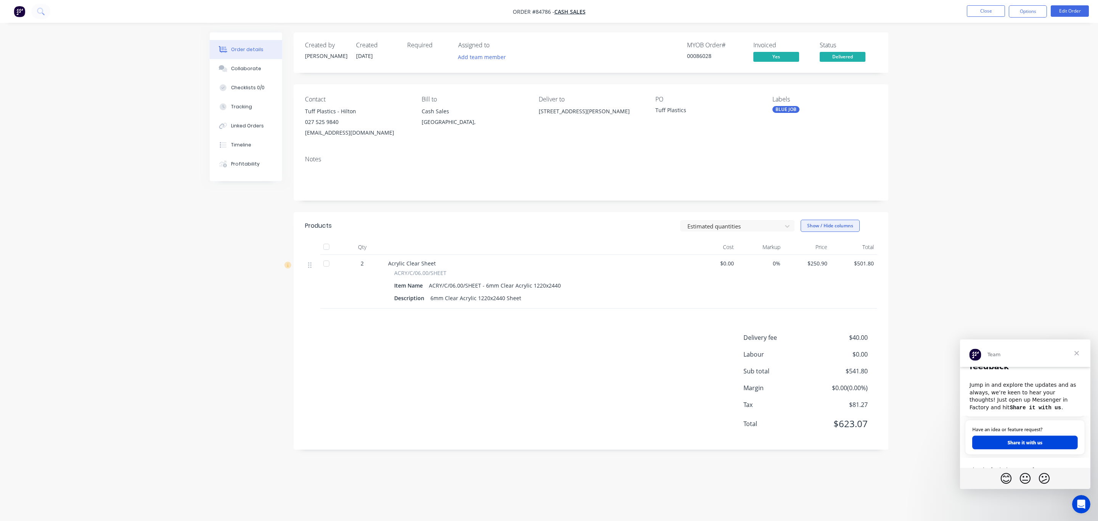
click at [813, 228] on button "Show / Hide columns" at bounding box center [830, 226] width 59 height 12
click at [632, 337] on div "Delivery fee $40.00 Labour $0.00 Sub total $541.80 Margin $0.00 ( 0.00 %) Tax $…" at bounding box center [591, 385] width 572 height 105
click at [755, 226] on div at bounding box center [732, 226] width 91 height 10
click at [733, 255] on div "Actual quantities" at bounding box center [740, 257] width 120 height 14
click at [983, 13] on button "Close" at bounding box center [986, 10] width 38 height 11
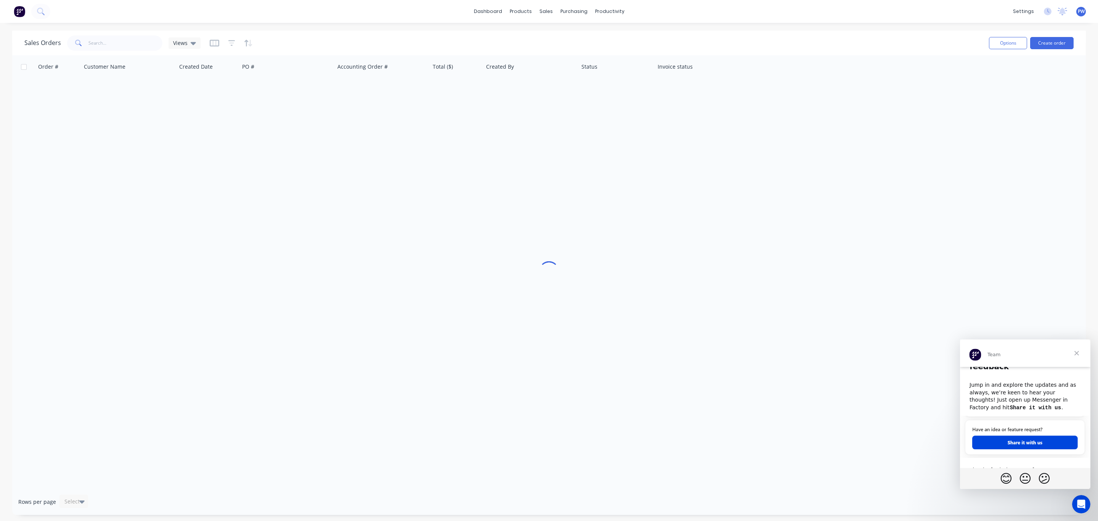
click at [1079, 350] on span "Close" at bounding box center [1076, 352] width 27 height 27
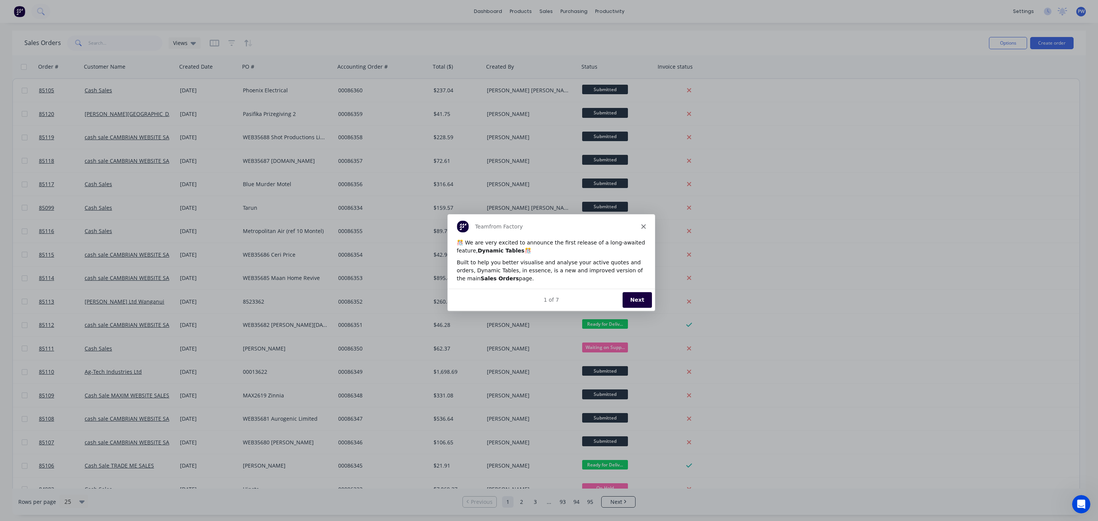
click at [637, 301] on button "Next" at bounding box center [636, 300] width 29 height 16
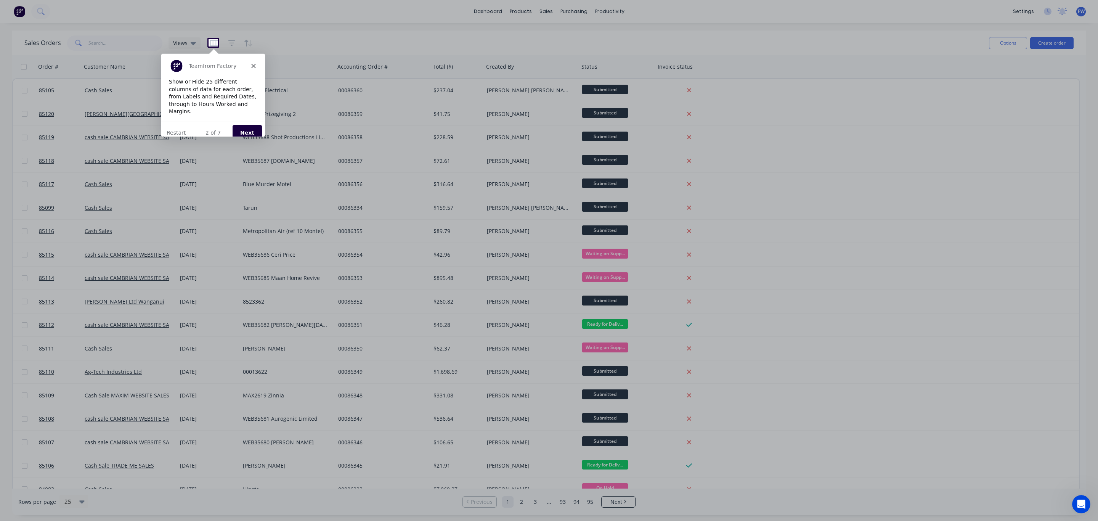
click at [246, 125] on button "Next" at bounding box center [246, 133] width 29 height 16
click at [260, 118] on button "Next" at bounding box center [263, 118] width 29 height 16
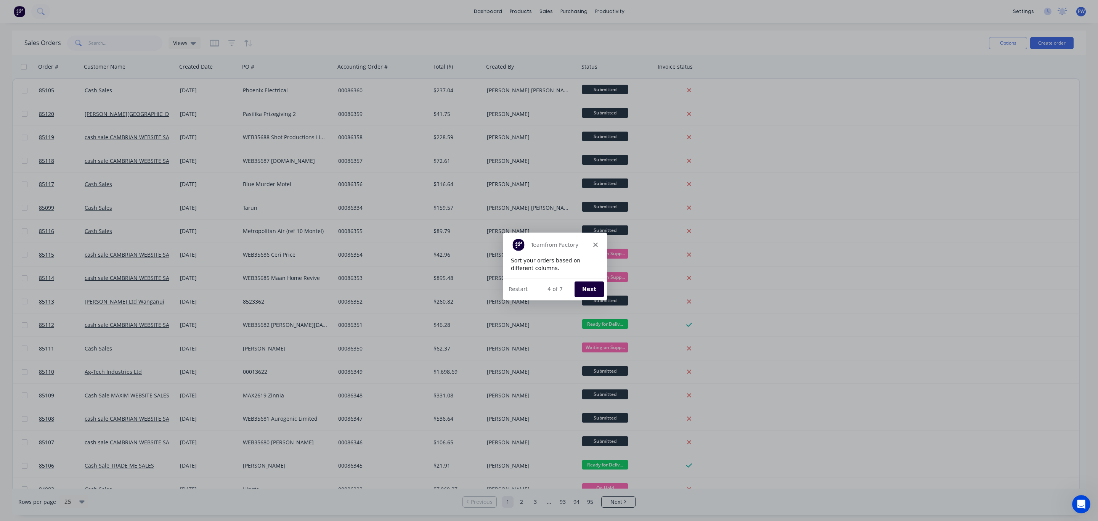
click at [588, 290] on button "Next" at bounding box center [588, 289] width 29 height 16
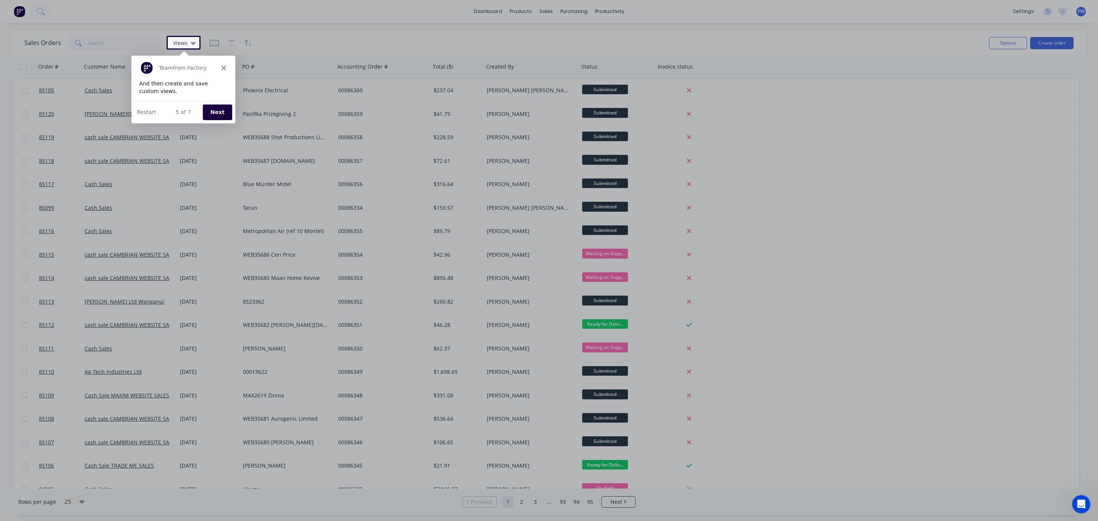
click at [217, 108] on button "Next" at bounding box center [216, 112] width 29 height 16
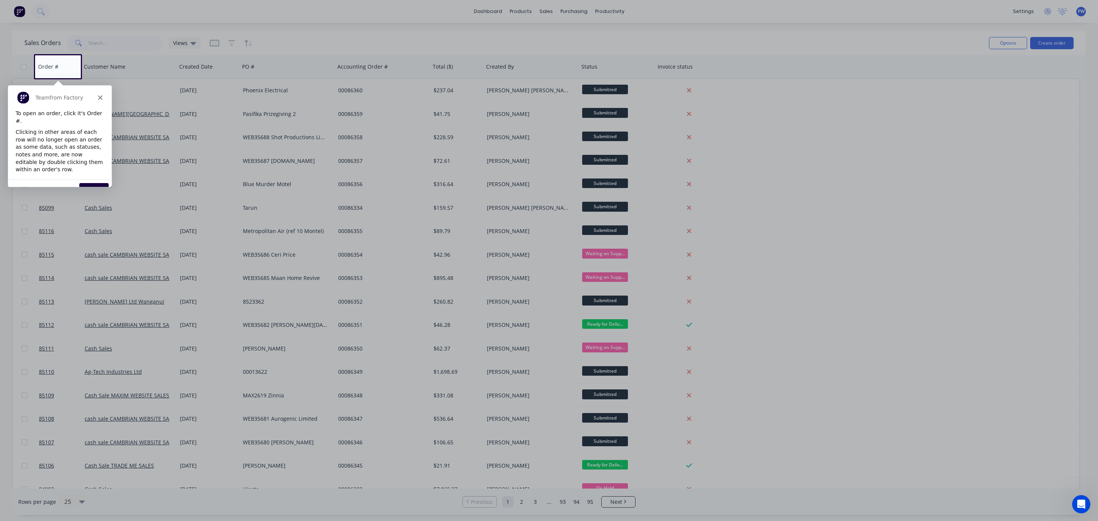
click at [94, 182] on button "Next" at bounding box center [93, 190] width 29 height 16
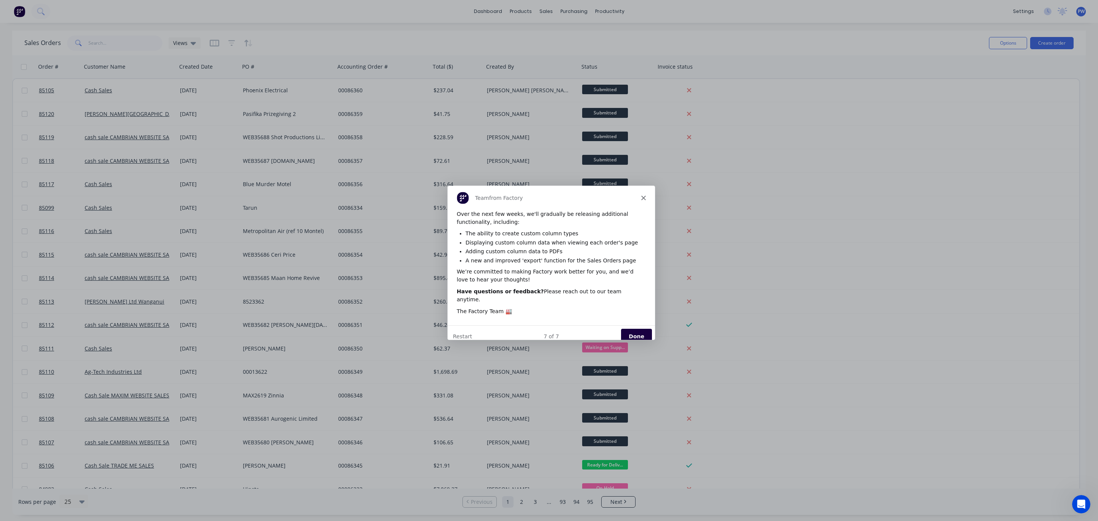
click at [634, 328] on button "Done" at bounding box center [636, 336] width 31 height 16
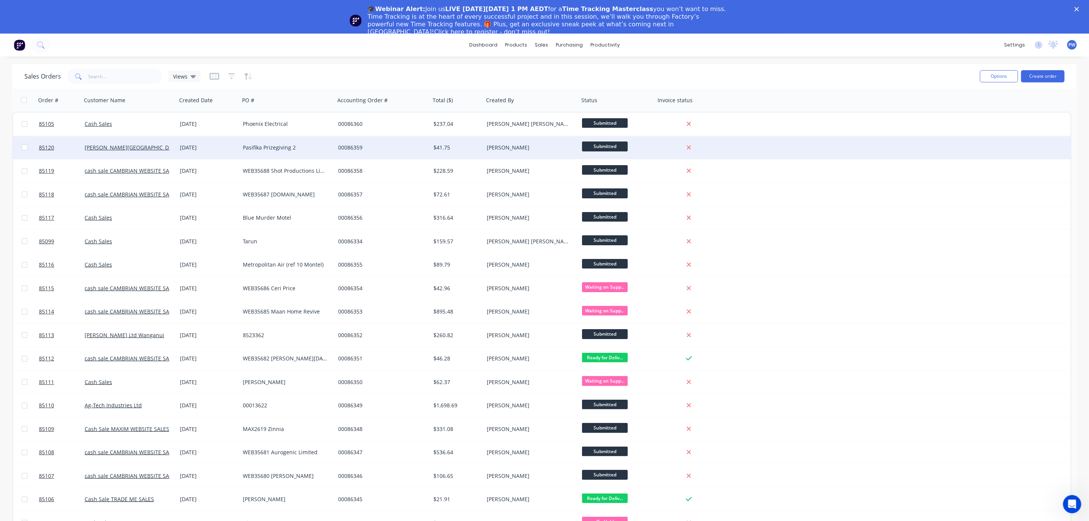
click at [318, 148] on div "Pasifika Prizegiving 2" at bounding box center [285, 147] width 85 height 8
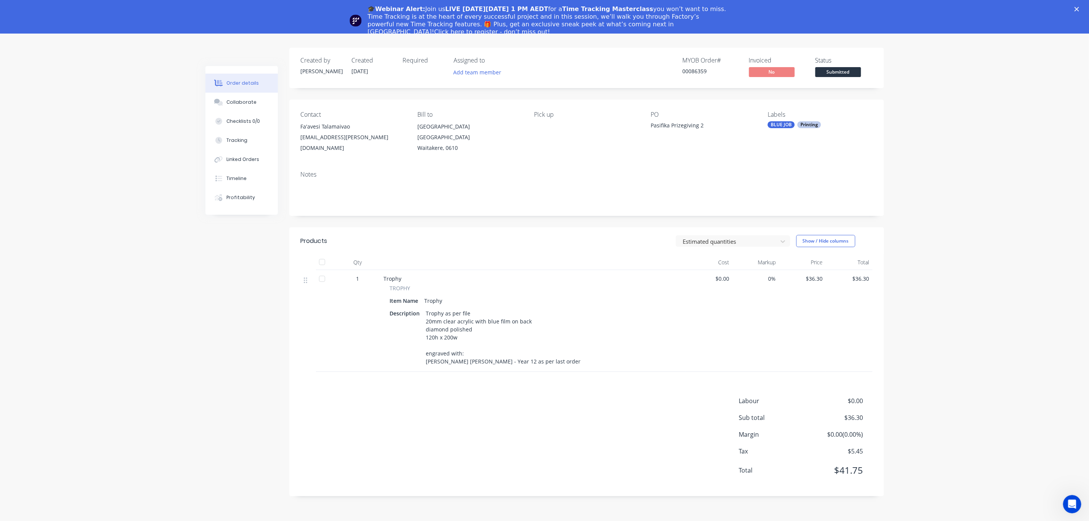
scroll to position [34, 0]
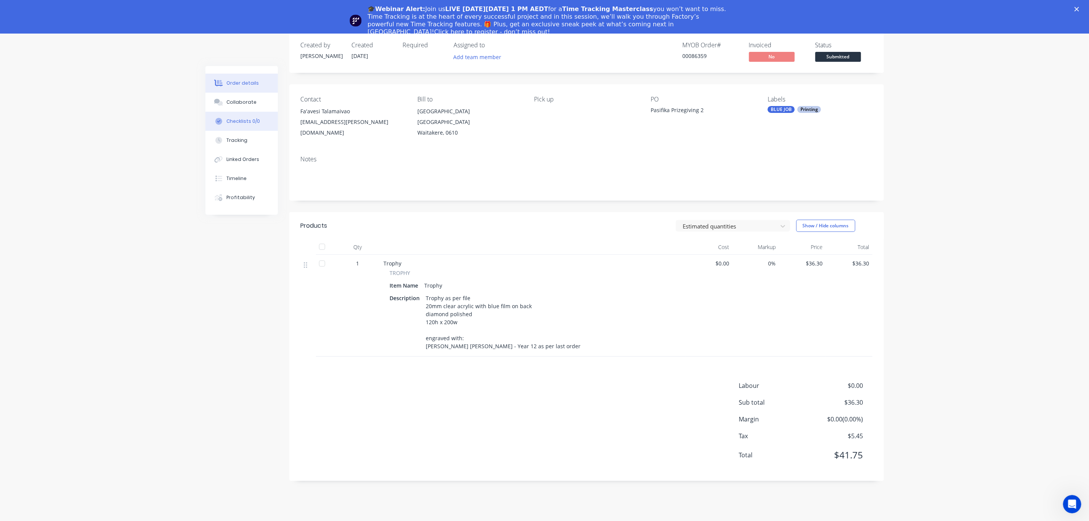
click at [226, 122] on div "Checklists 0/0" at bounding box center [243, 121] width 34 height 7
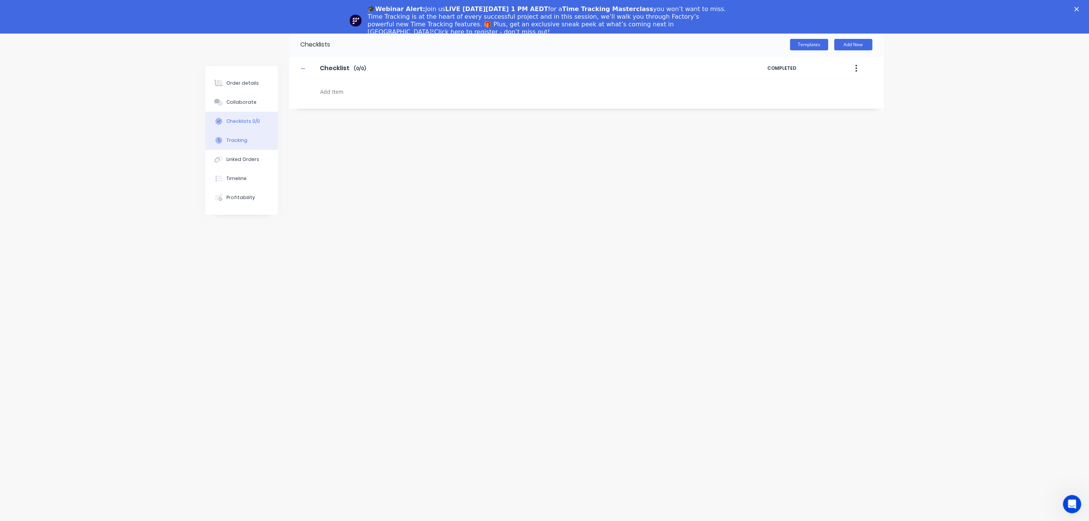
click at [225, 138] on button "Tracking" at bounding box center [241, 140] width 72 height 19
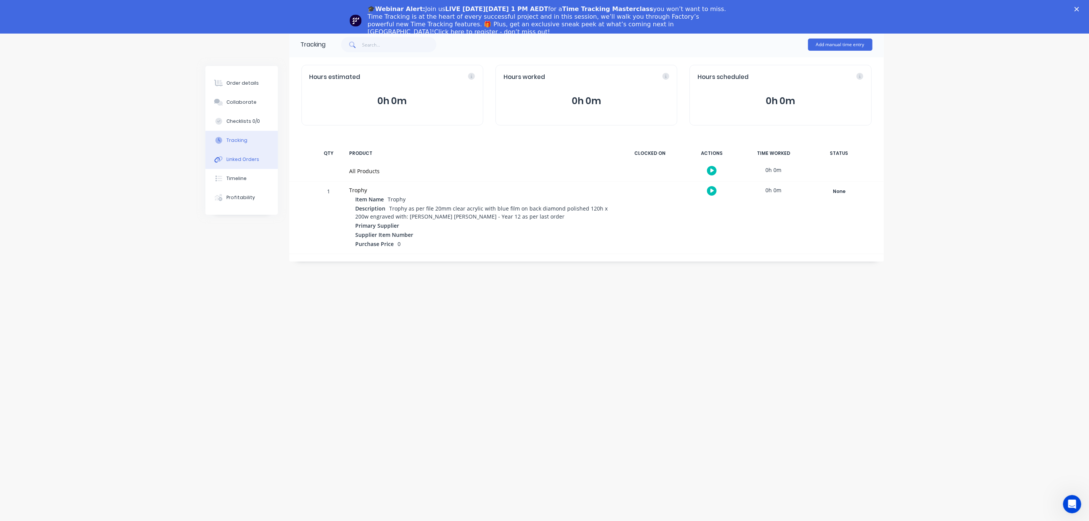
click at [255, 162] on div "Linked Orders" at bounding box center [242, 159] width 33 height 7
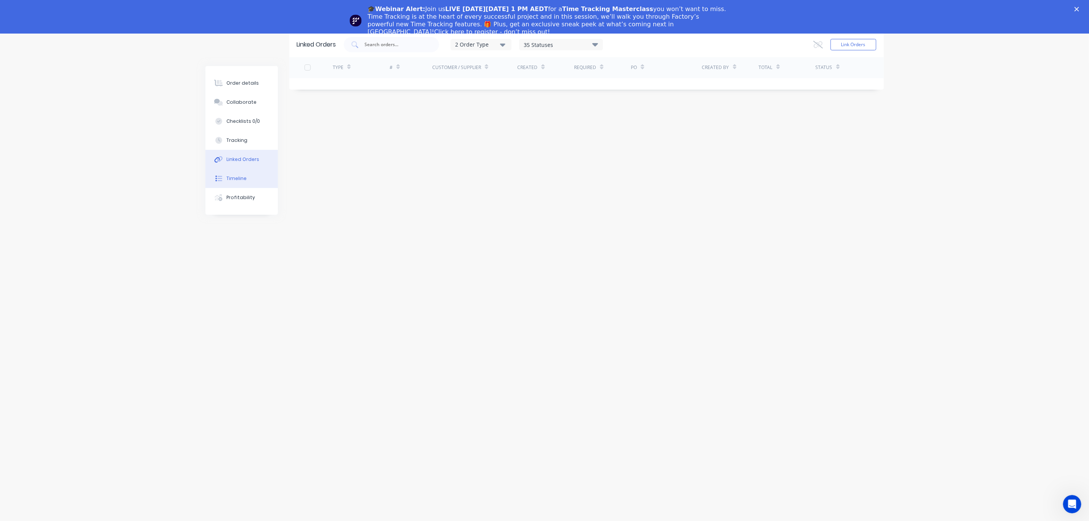
click at [251, 175] on button "Timeline" at bounding box center [241, 178] width 72 height 19
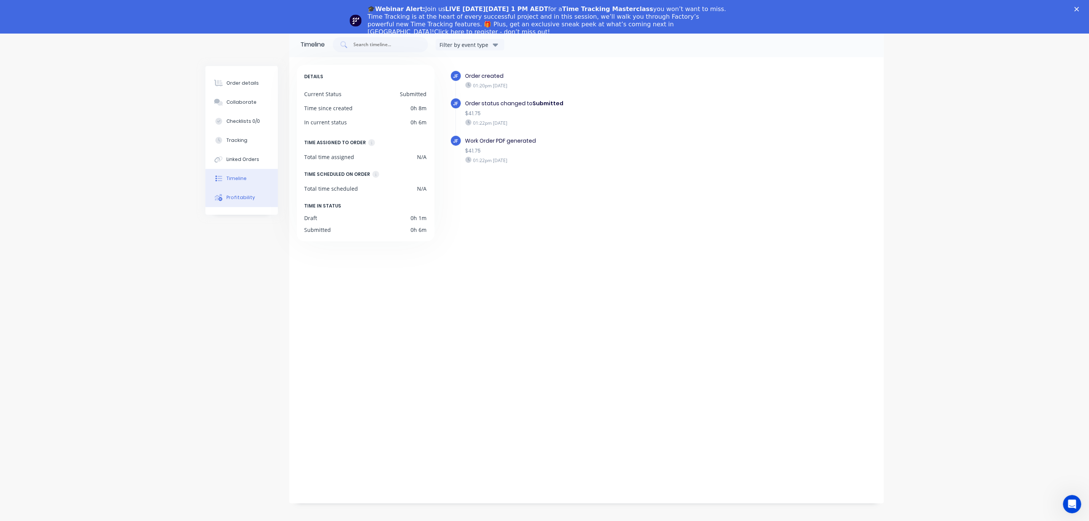
click at [241, 198] on div "Profitability" at bounding box center [240, 197] width 29 height 7
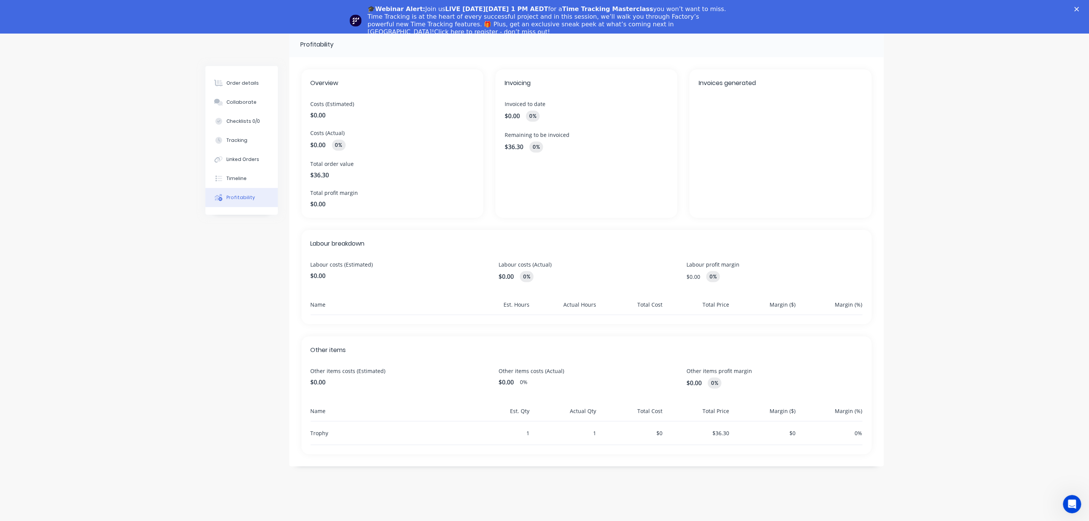
click at [1079, 9] on polygon "Close" at bounding box center [1077, 9] width 5 height 5
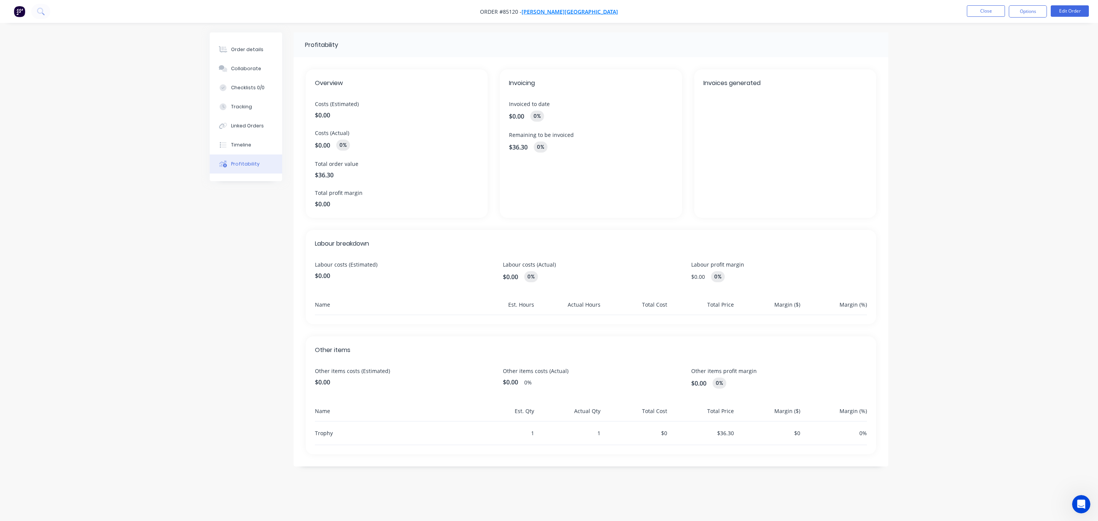
click at [576, 11] on span "Rutherford College" at bounding box center [570, 11] width 96 height 7
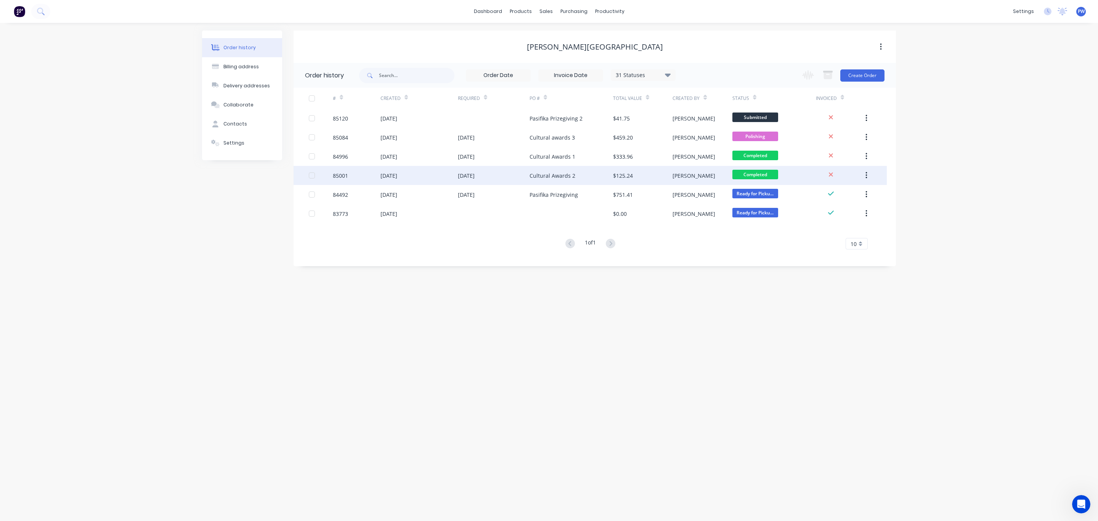
click at [586, 176] on div "Cultural Awards 2" at bounding box center [571, 175] width 83 height 19
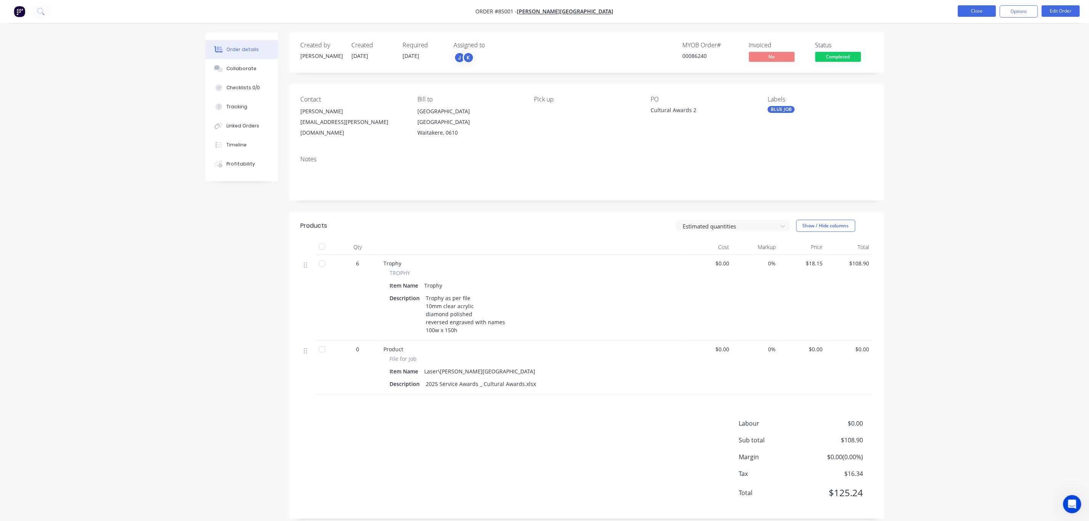
click at [970, 14] on button "Close" at bounding box center [977, 10] width 38 height 11
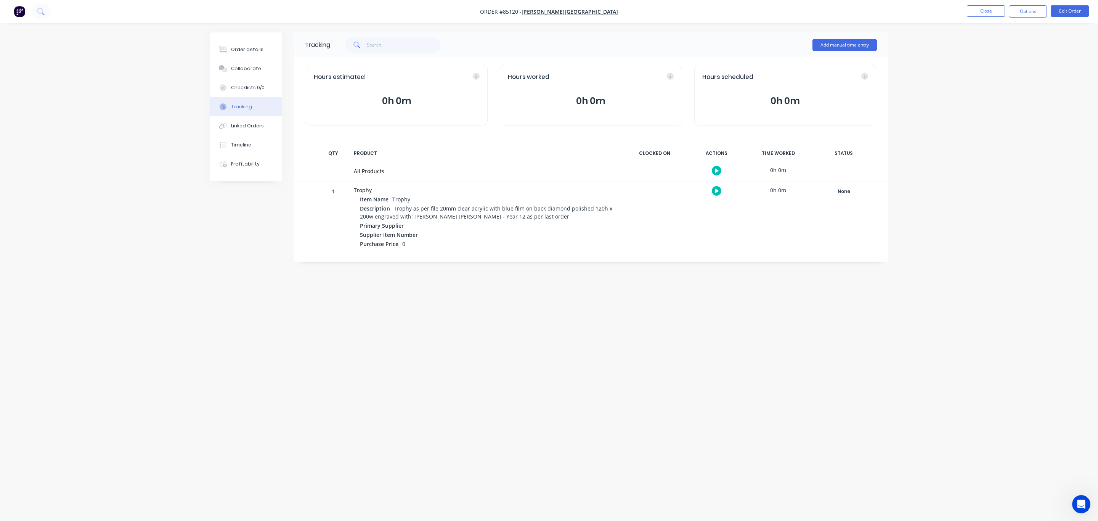
type textarea "x"
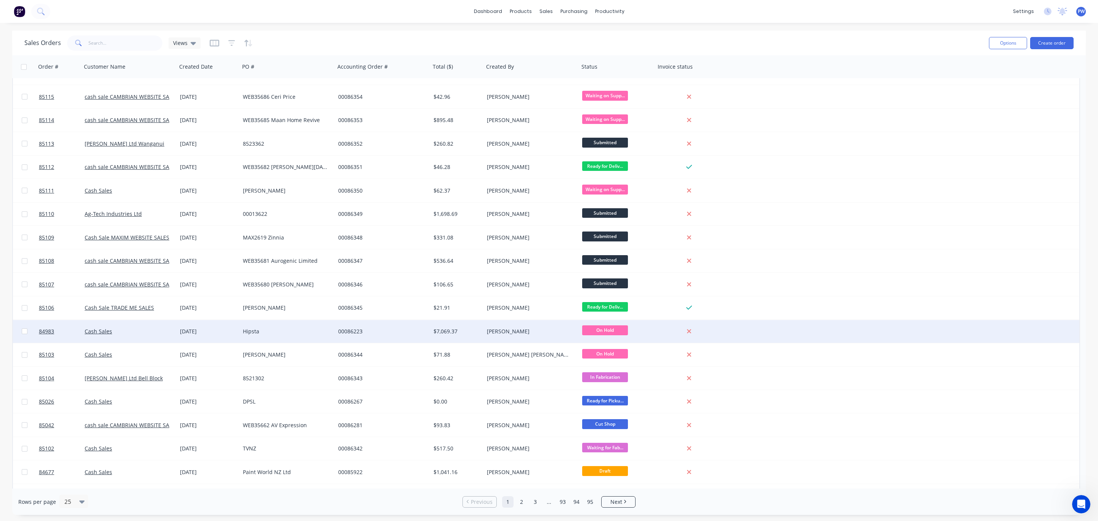
scroll to position [175, 0]
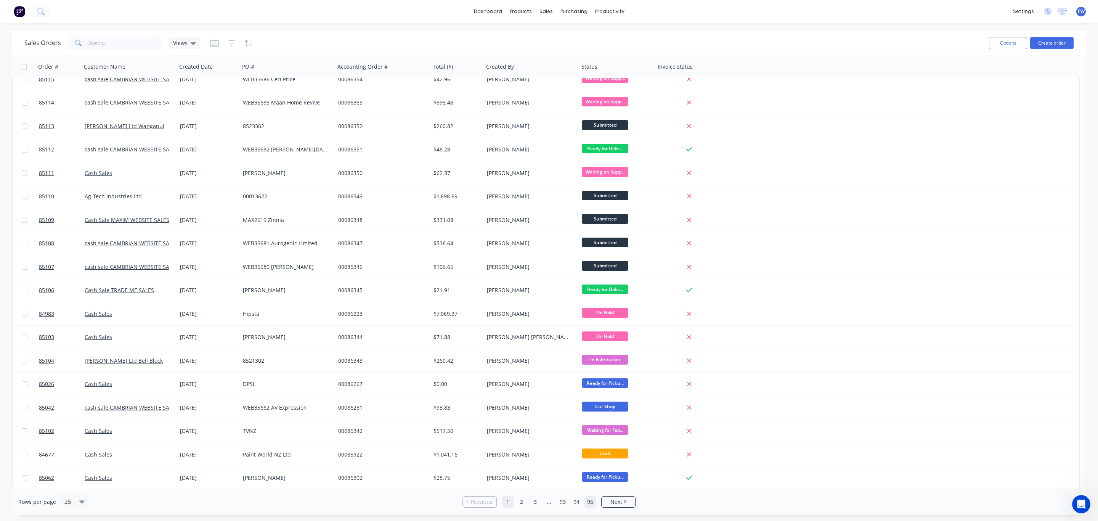
click at [584, 502] on link "95" at bounding box center [589, 501] width 11 height 11
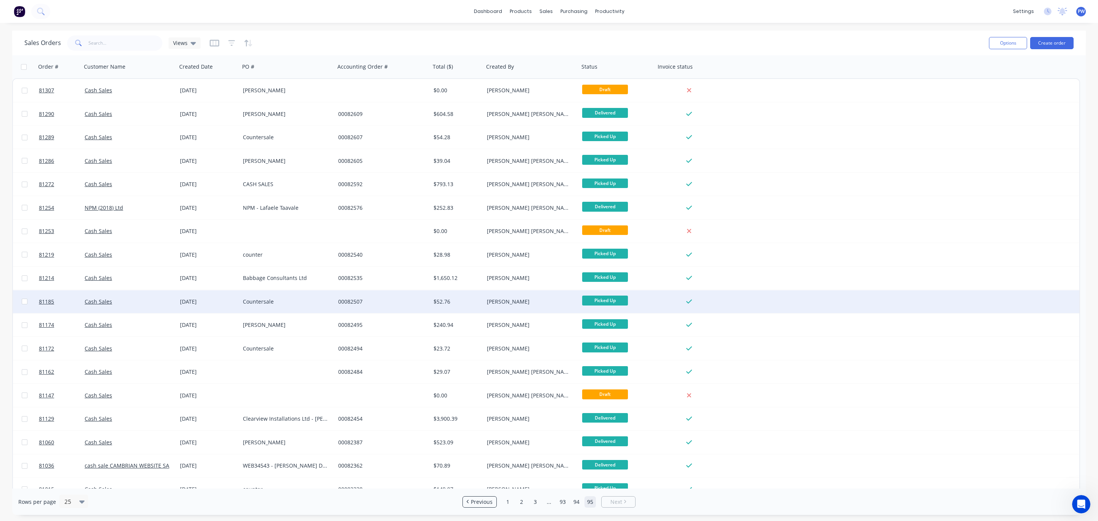
scroll to position [35, 0]
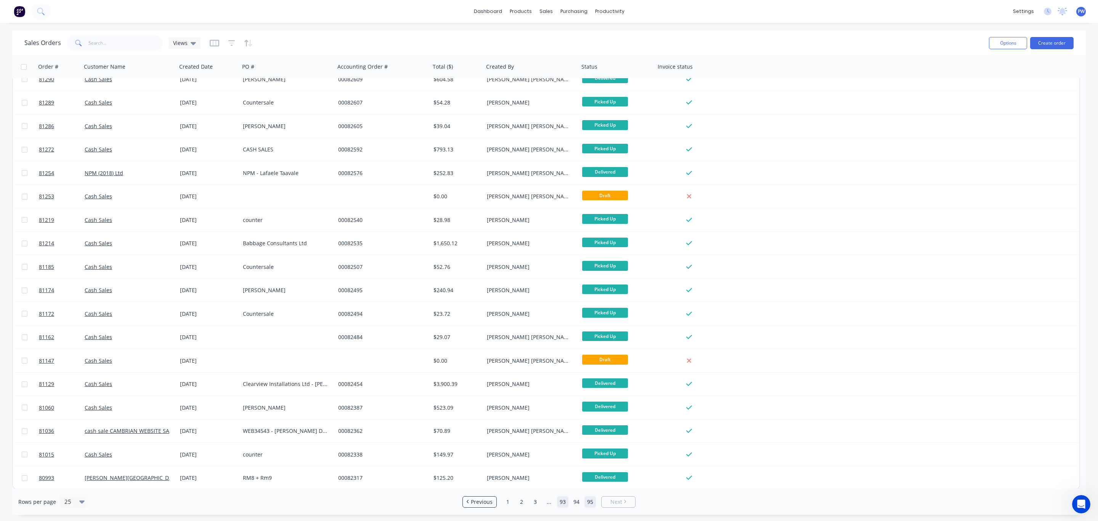
click at [558, 500] on link "93" at bounding box center [562, 501] width 11 height 11
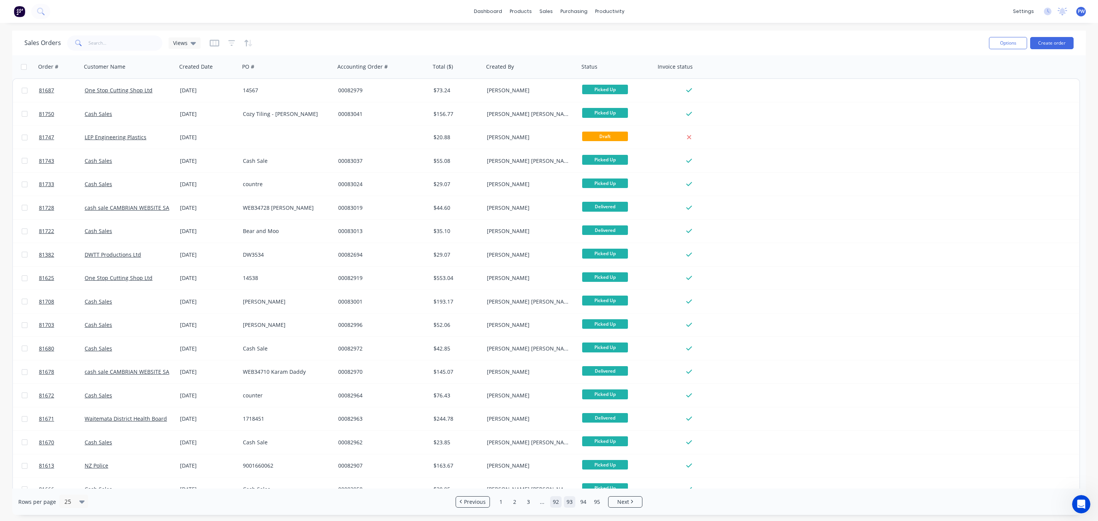
click at [559, 501] on link "92" at bounding box center [555, 501] width 11 height 11
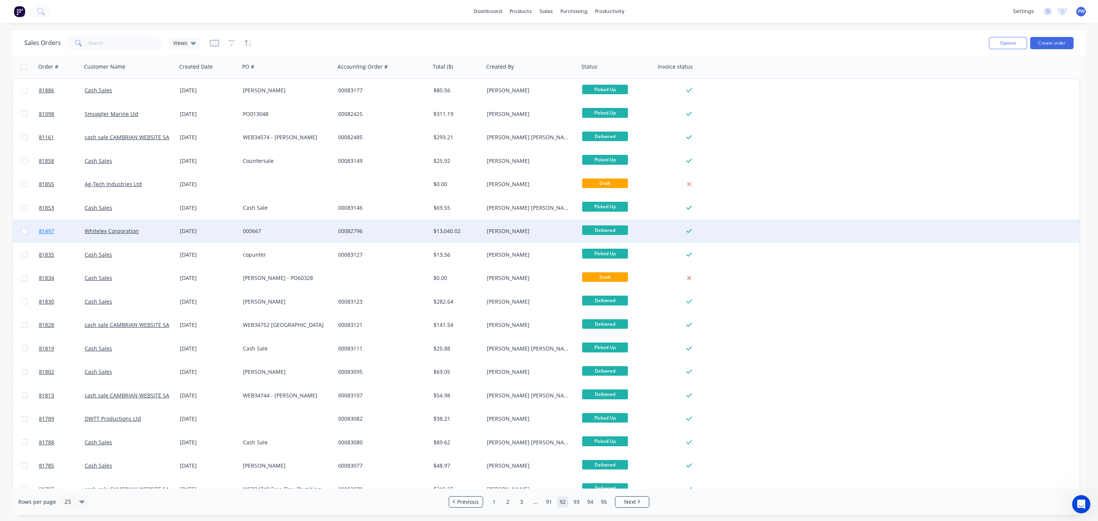
click at [45, 230] on span "81497" at bounding box center [46, 231] width 15 height 8
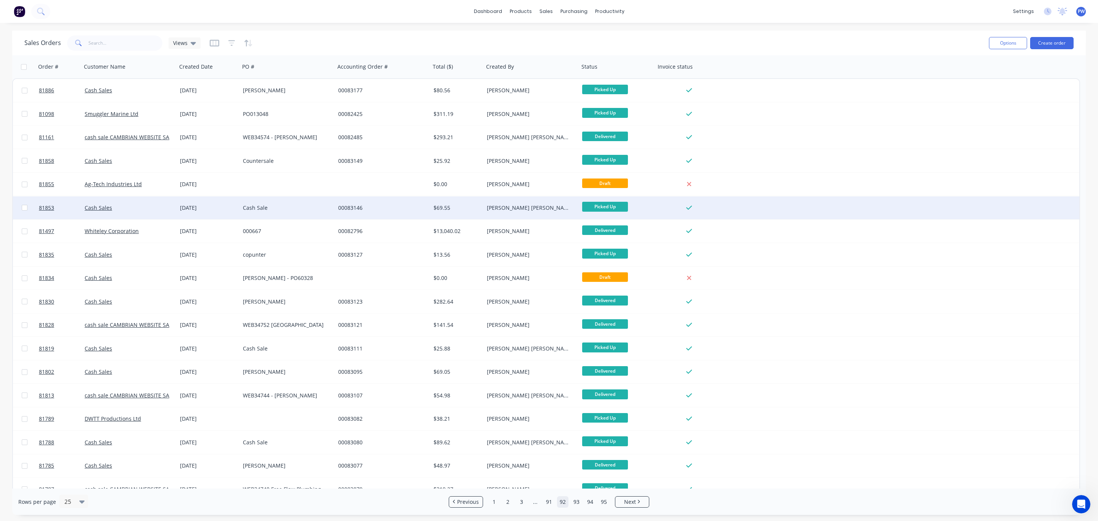
click at [693, 205] on div at bounding box center [688, 207] width 61 height 7
